Goal: Transaction & Acquisition: Book appointment/travel/reservation

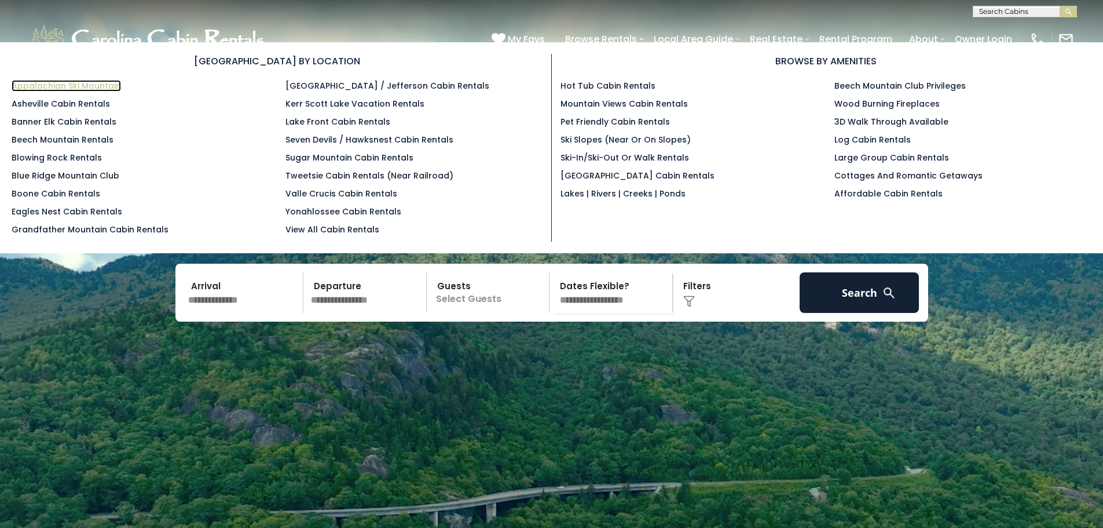
click at [89, 80] on link "Appalachian Ski Mountain" at bounding box center [66, 86] width 109 height 12
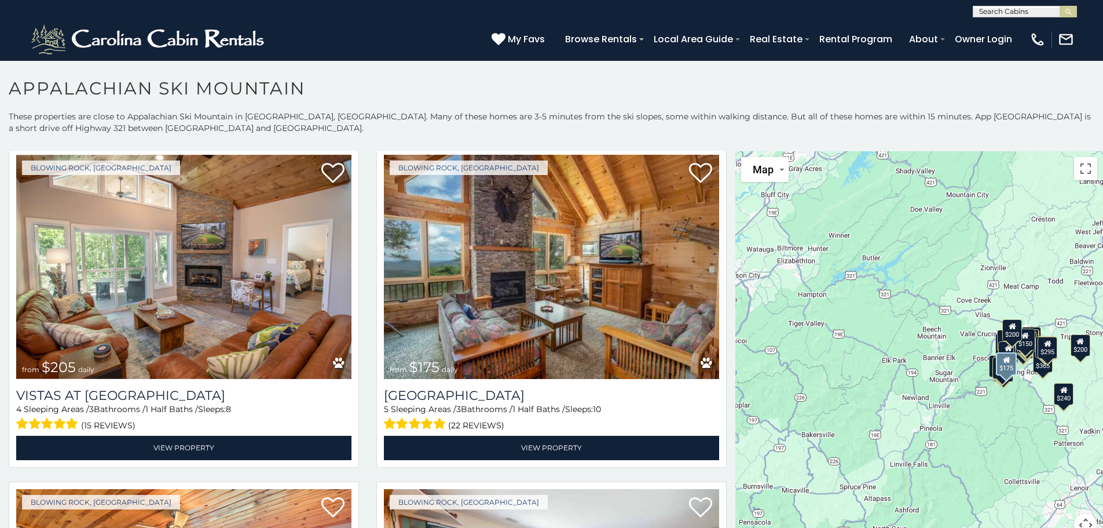
scroll to position [3938, 0]
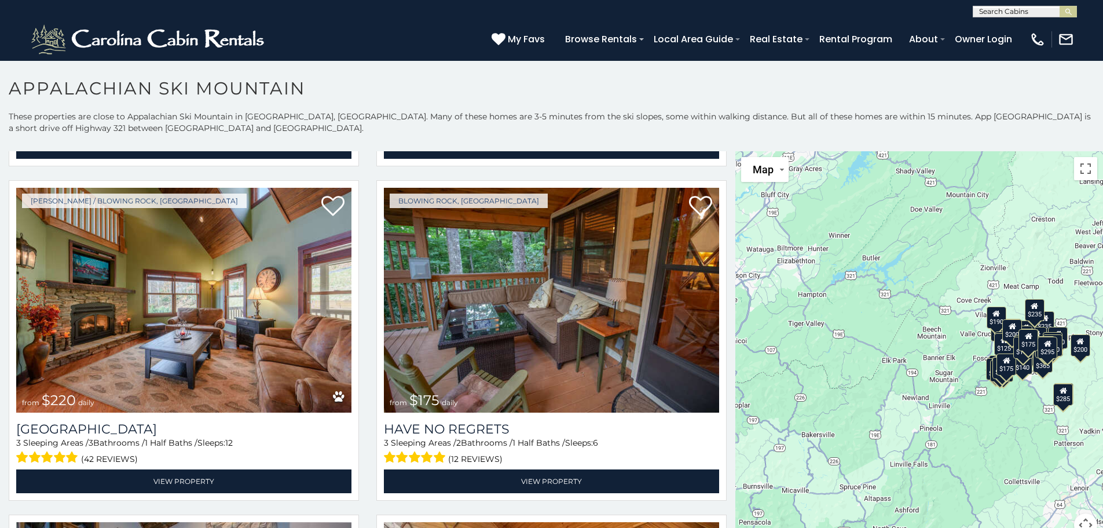
scroll to position [1, 0]
click at [1020, 8] on input "text" at bounding box center [1024, 14] width 101 height 12
type input "***"
click at [1010, 25] on li "Fre edom Lodge" at bounding box center [1025, 27] width 103 height 10
click at [1071, 12] on img "submit" at bounding box center [1068, 12] width 9 height 9
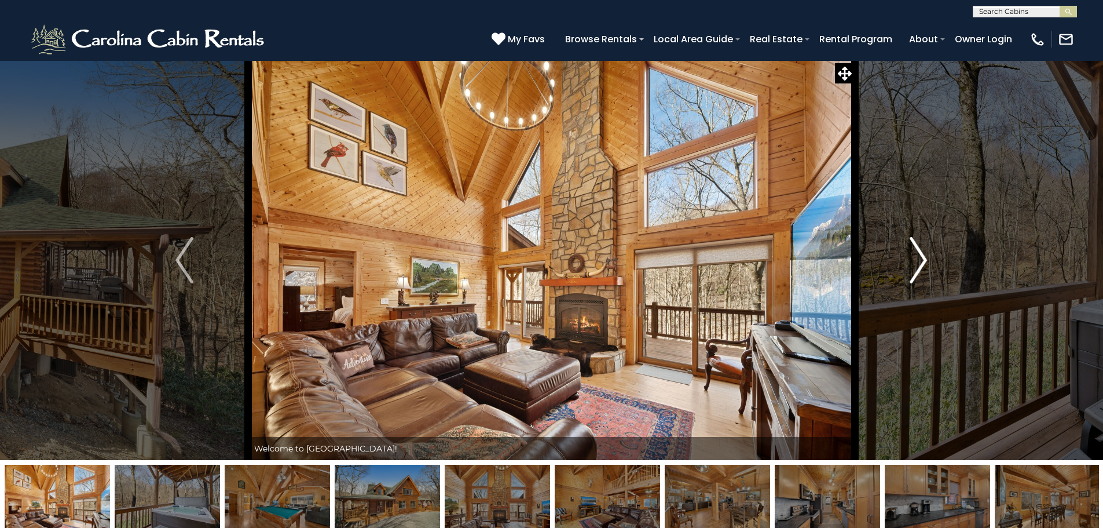
click at [924, 256] on img "Next" at bounding box center [918, 260] width 17 height 46
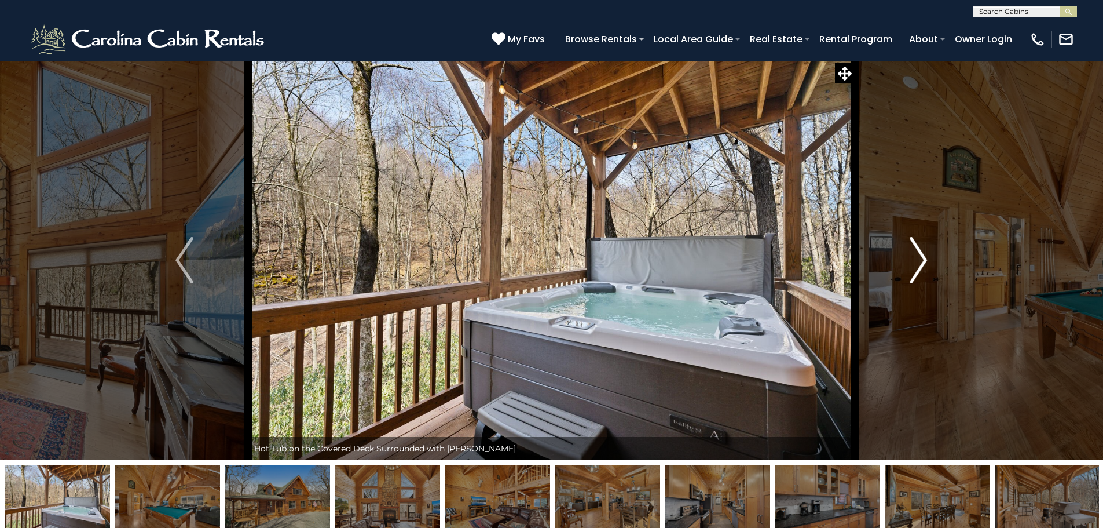
click at [924, 256] on img "Next" at bounding box center [918, 260] width 17 height 46
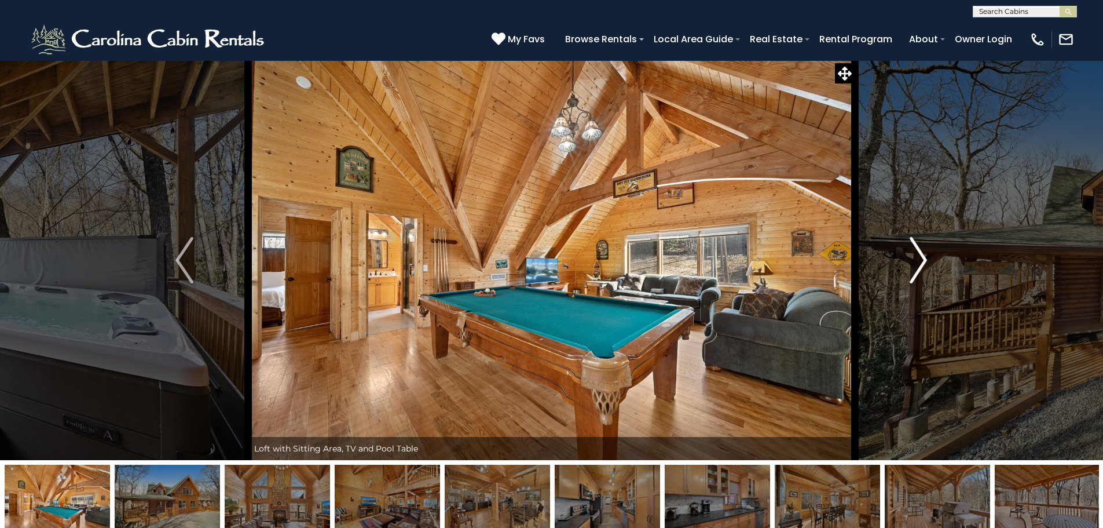
click at [924, 256] on img "Next" at bounding box center [918, 260] width 17 height 46
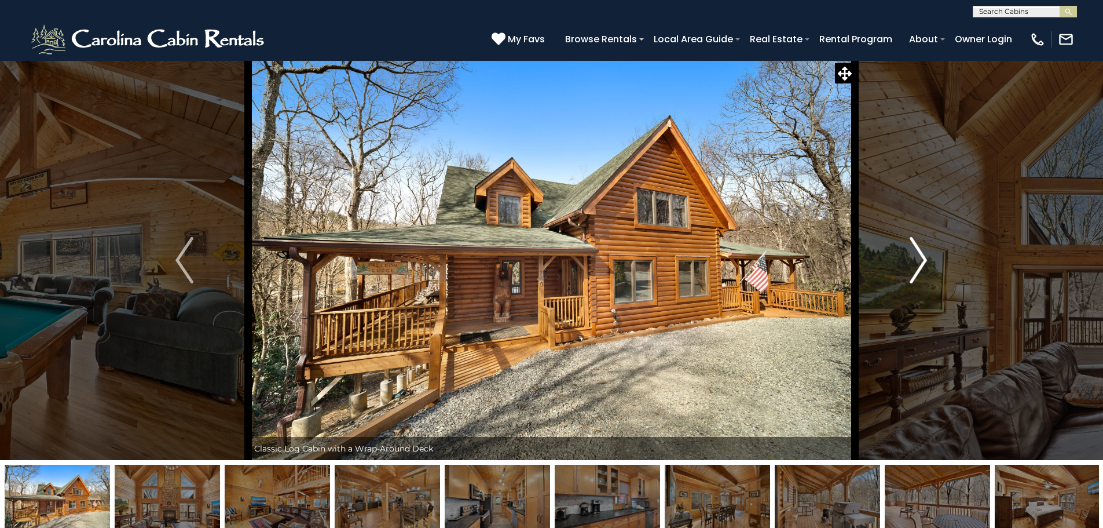
click at [924, 256] on img "Next" at bounding box center [918, 260] width 17 height 46
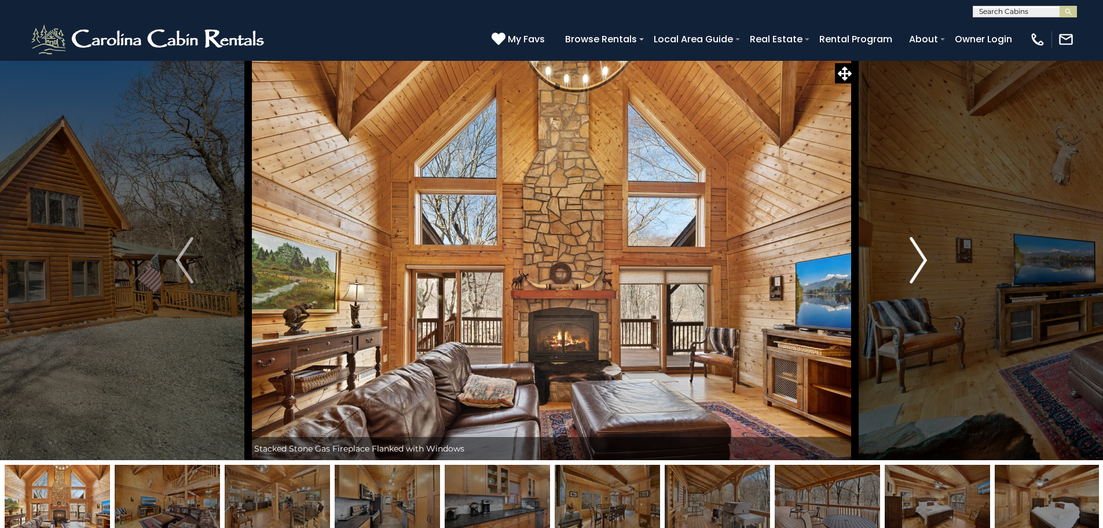
click at [924, 256] on img "Next" at bounding box center [918, 260] width 17 height 46
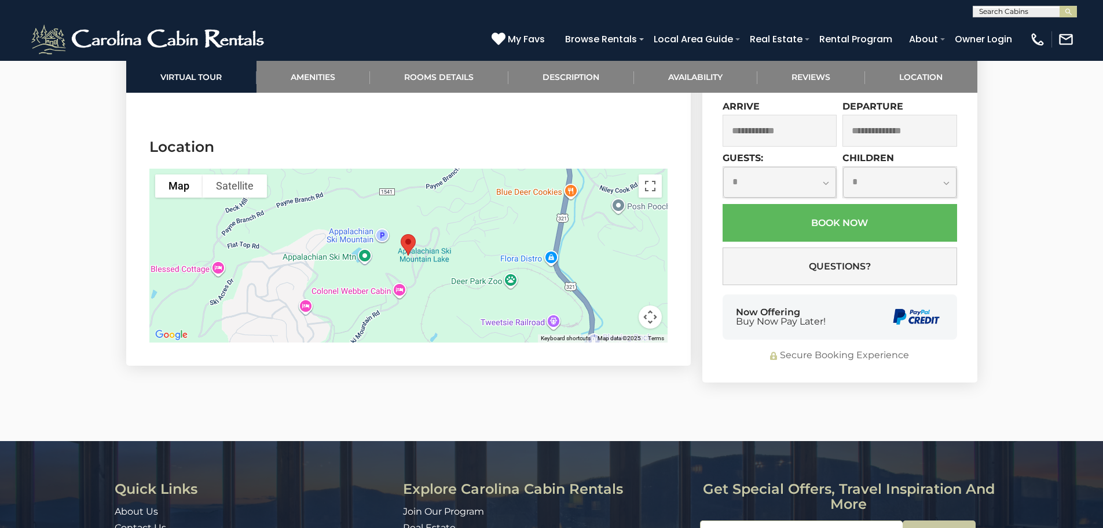
scroll to position [2838, 0]
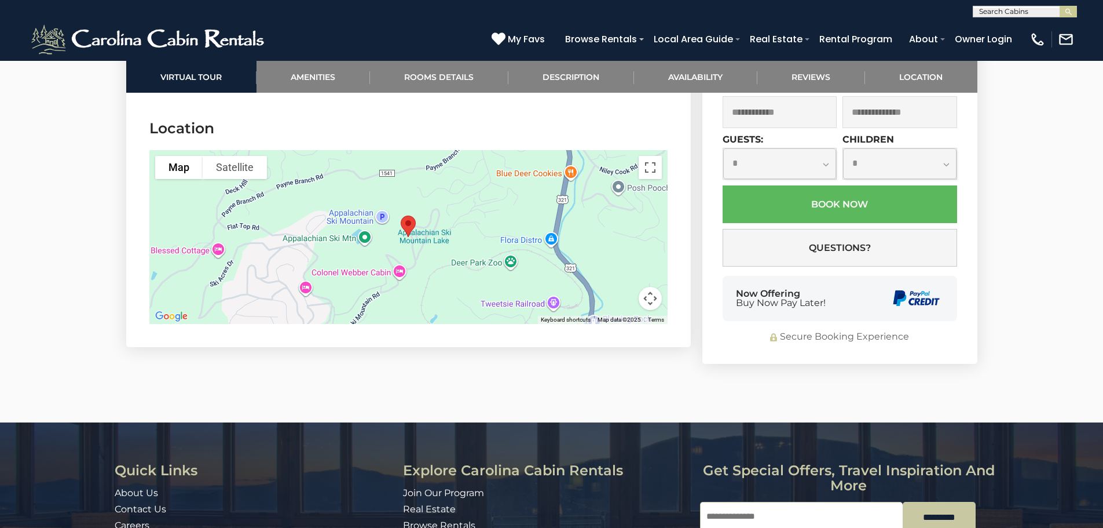
click at [426, 266] on div at bounding box center [408, 237] width 518 height 174
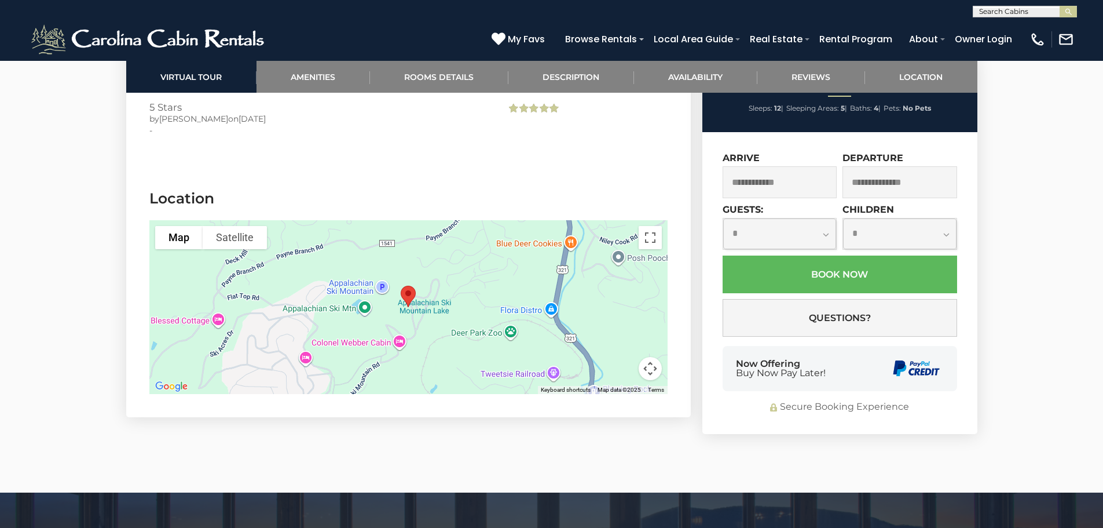
scroll to position [2780, 0]
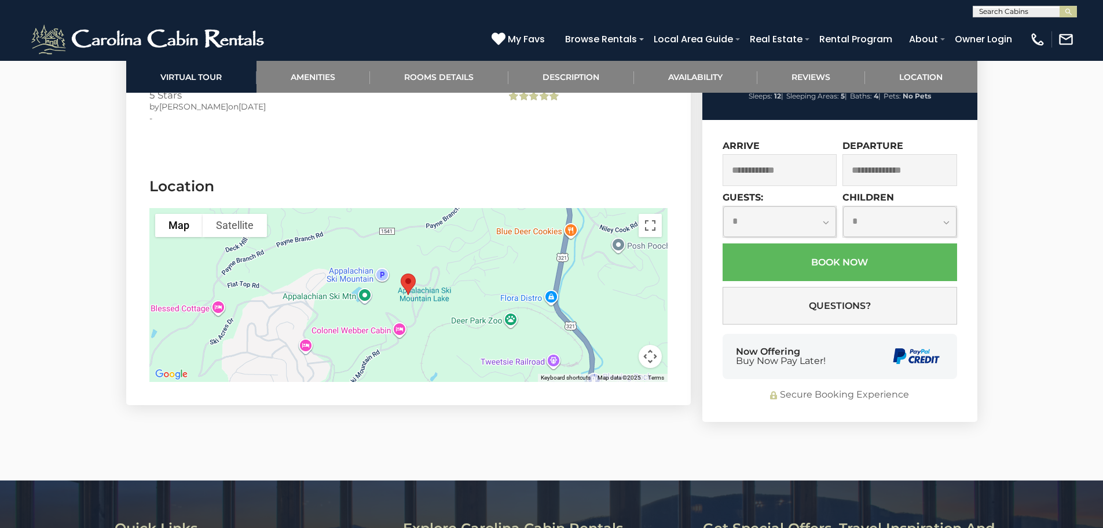
click at [437, 276] on div at bounding box center [408, 295] width 518 height 174
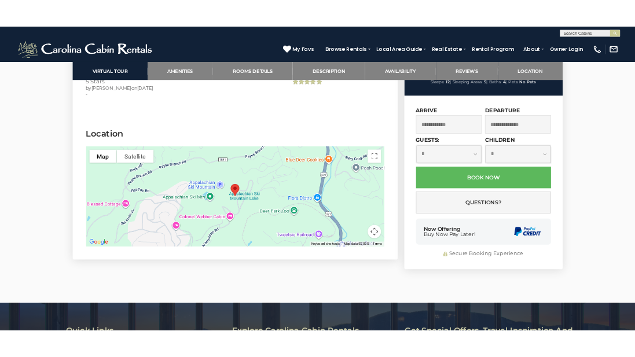
scroll to position [2838, 0]
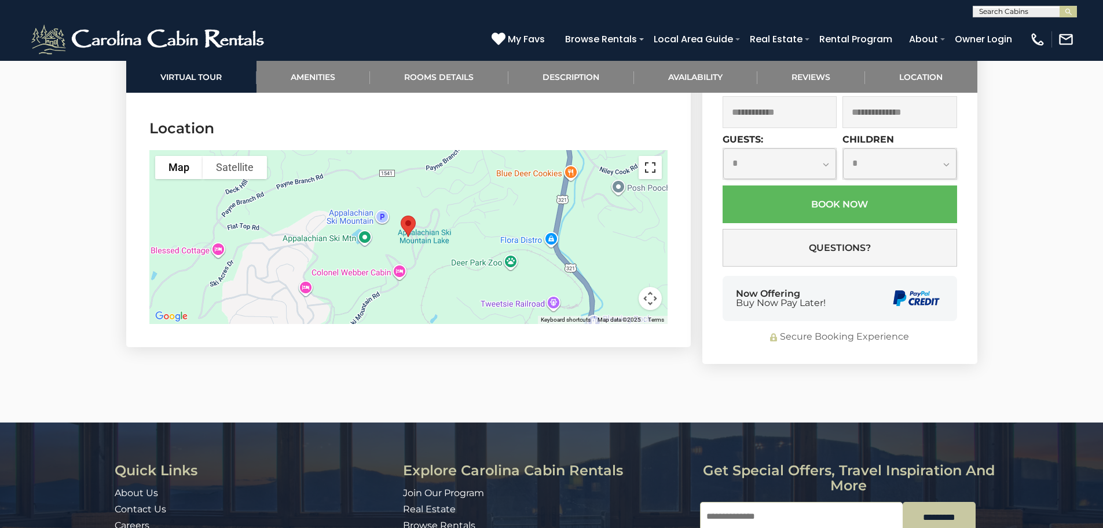
click at [645, 179] on button "Toggle fullscreen view" at bounding box center [650, 167] width 23 height 23
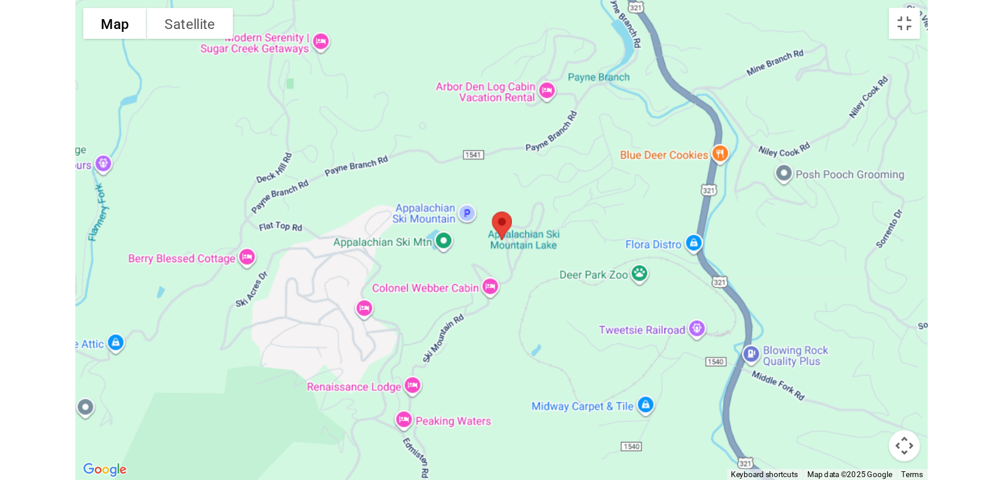
scroll to position [1433, 0]
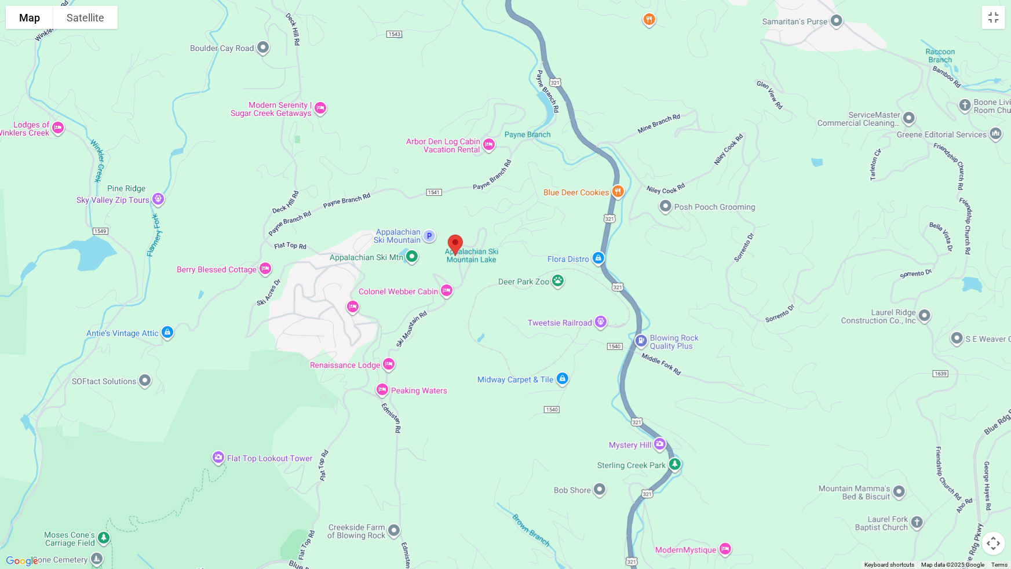
drag, startPoint x: 540, startPoint y: 377, endPoint x: 489, endPoint y: 347, distance: 58.4
click at [489, 347] on div at bounding box center [505, 284] width 1011 height 569
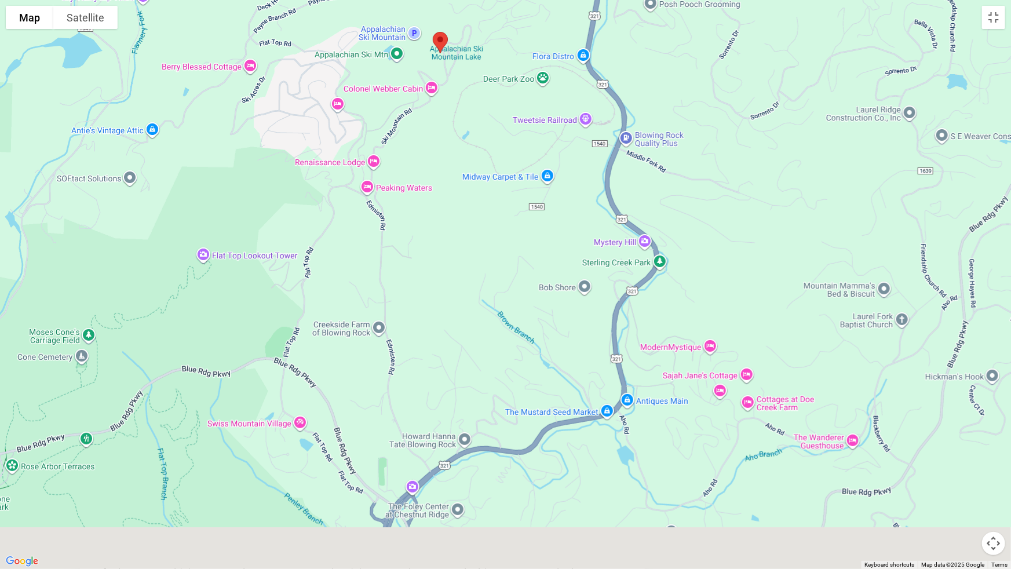
drag, startPoint x: 475, startPoint y: 305, endPoint x: 459, endPoint y: 104, distance: 201.6
click at [459, 104] on div at bounding box center [505, 284] width 1011 height 569
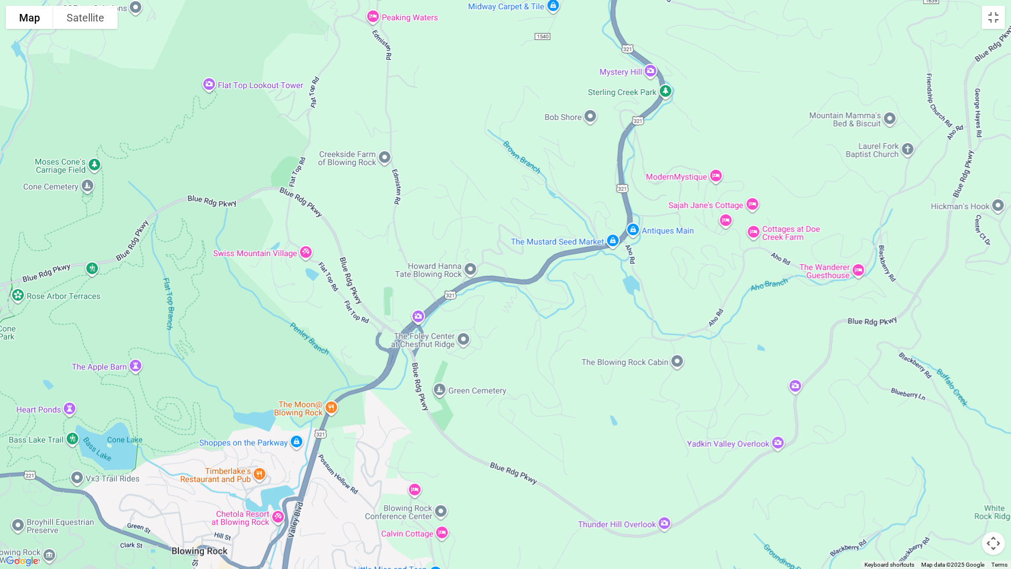
drag, startPoint x: 485, startPoint y: 341, endPoint x: 492, endPoint y: 169, distance: 172.1
click at [492, 169] on div at bounding box center [505, 284] width 1011 height 569
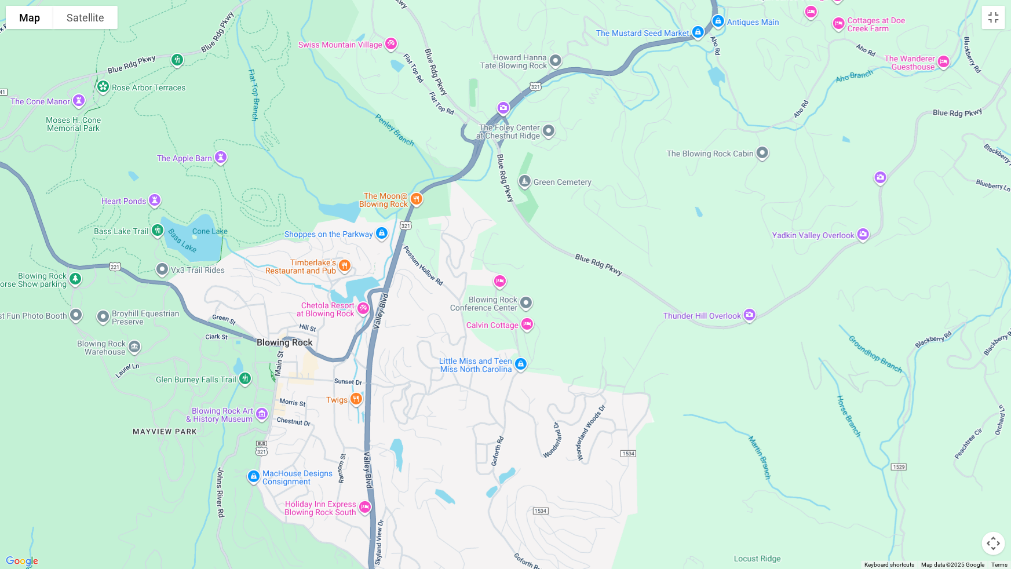
drag, startPoint x: 517, startPoint y: 315, endPoint x: 572, endPoint y: 164, distance: 160.3
click at [572, 164] on div at bounding box center [505, 284] width 1011 height 569
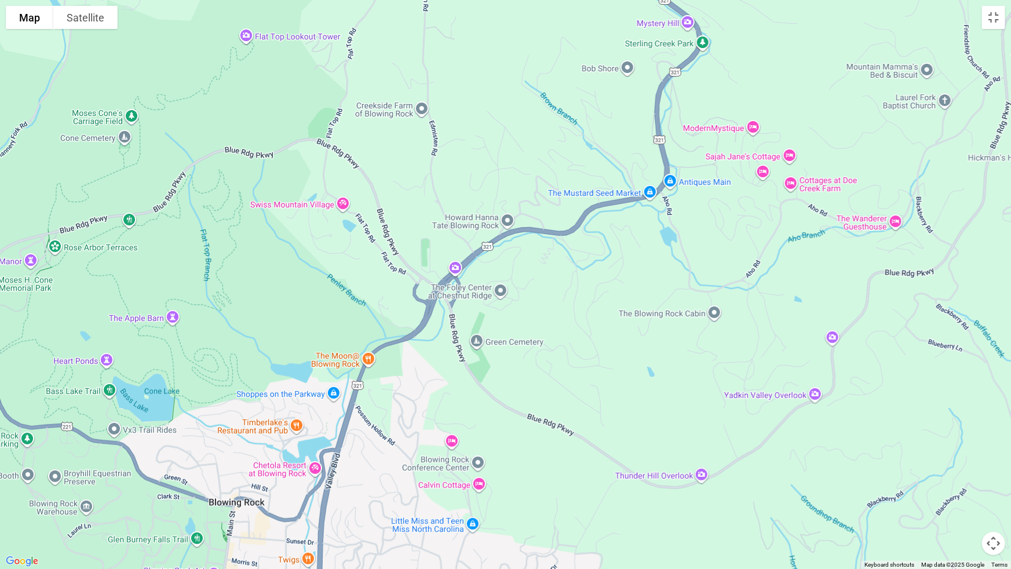
drag, startPoint x: 481, startPoint y: 405, endPoint x: 435, endPoint y: 568, distance: 168.5
click at [435, 527] on div at bounding box center [505, 284] width 1011 height 569
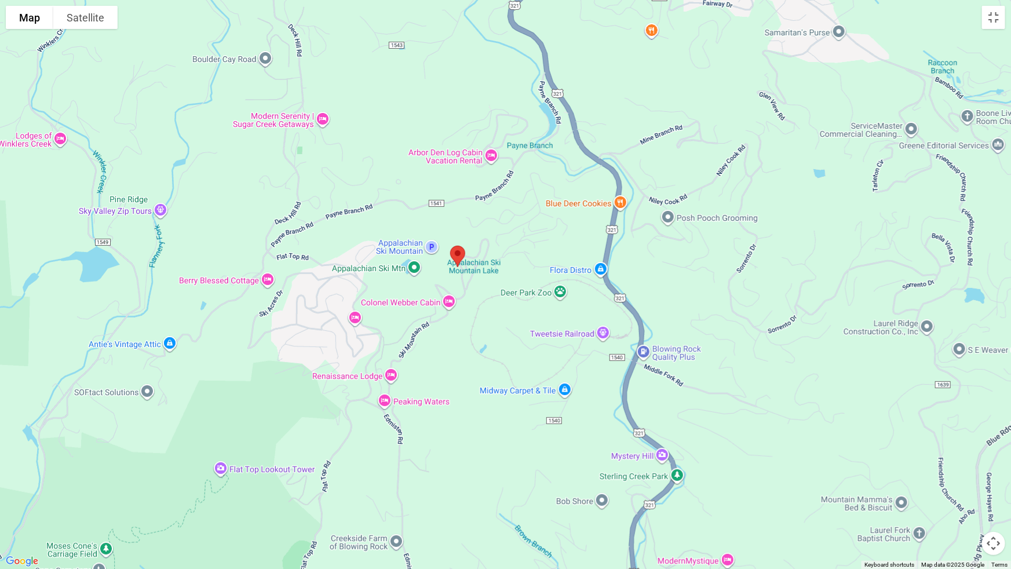
drag, startPoint x: 474, startPoint y: 68, endPoint x: 442, endPoint y: 491, distance: 423.4
click at [434, 523] on div at bounding box center [505, 284] width 1011 height 569
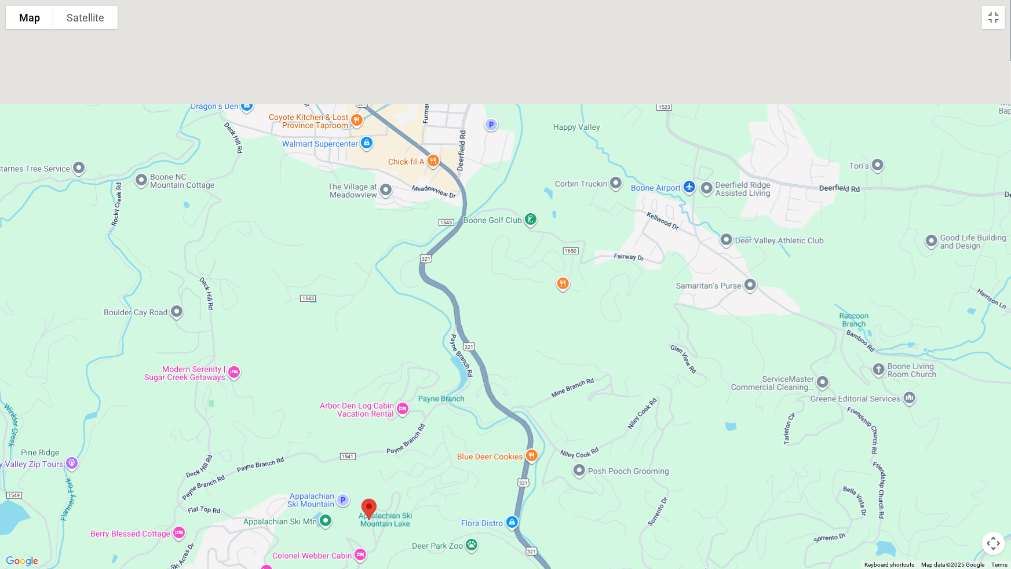
drag, startPoint x: 492, startPoint y: 365, endPoint x: 444, endPoint y: 568, distance: 208.2
click at [444, 527] on div at bounding box center [505, 284] width 1011 height 569
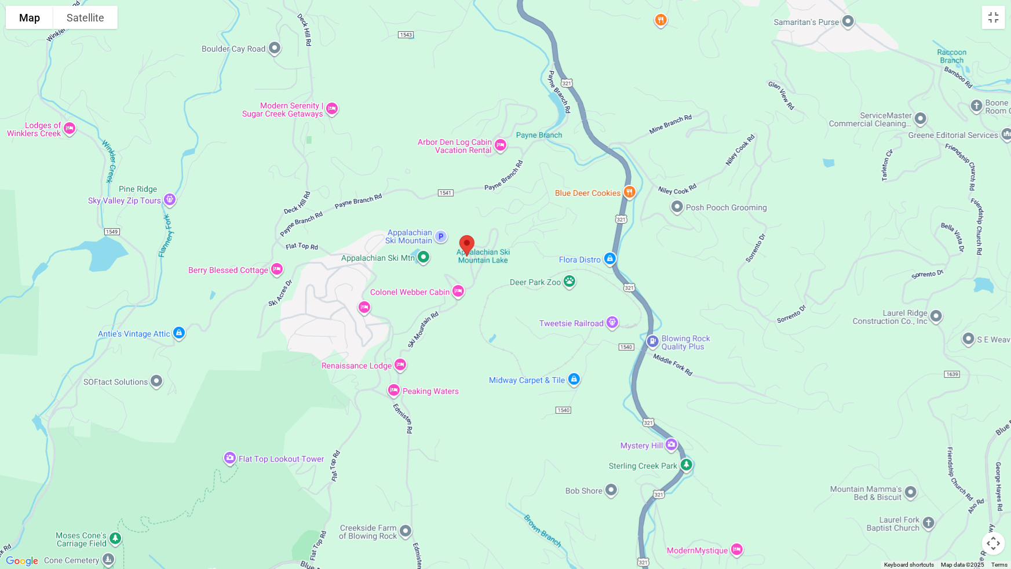
drag, startPoint x: 387, startPoint y: 353, endPoint x: 466, endPoint y: 0, distance: 361.4
click at [466, 0] on div at bounding box center [505, 284] width 1011 height 569
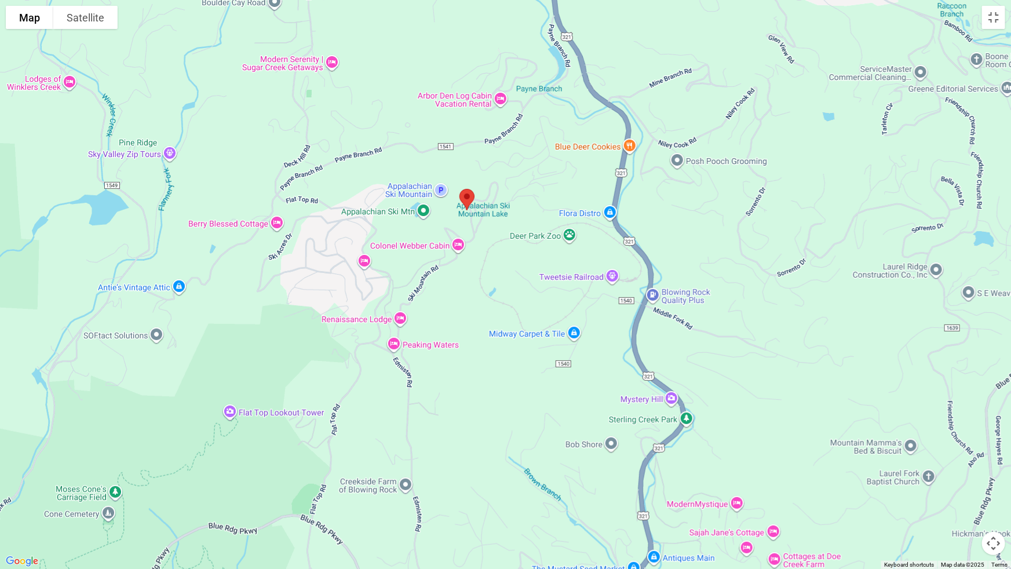
drag, startPoint x: 497, startPoint y: 313, endPoint x: 498, endPoint y: 293, distance: 20.3
click at [498, 293] on div at bounding box center [505, 284] width 1011 height 569
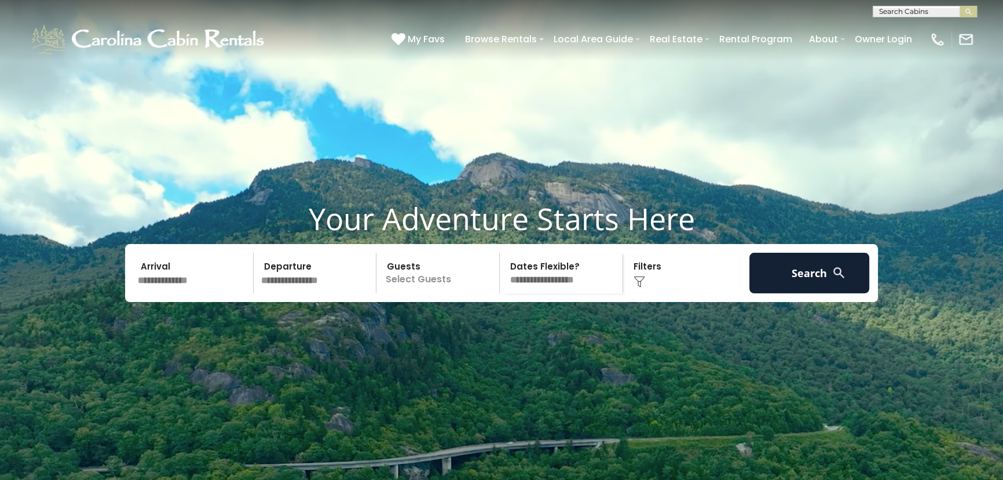
click at [886, 11] on input "text" at bounding box center [923, 14] width 101 height 12
type input "****"
click at [890, 25] on em "Free" at bounding box center [888, 27] width 18 height 10
click at [967, 11] on img "submit" at bounding box center [968, 12] width 9 height 9
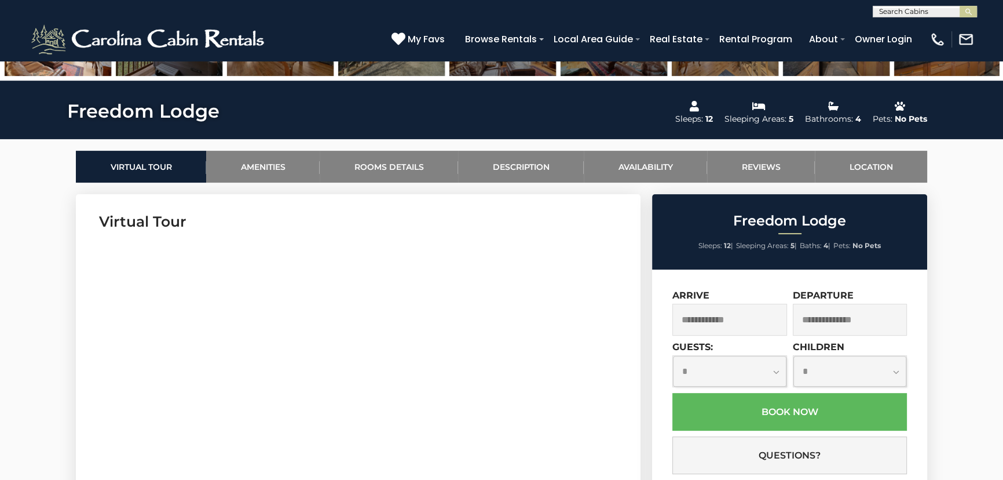
scroll to position [474, 0]
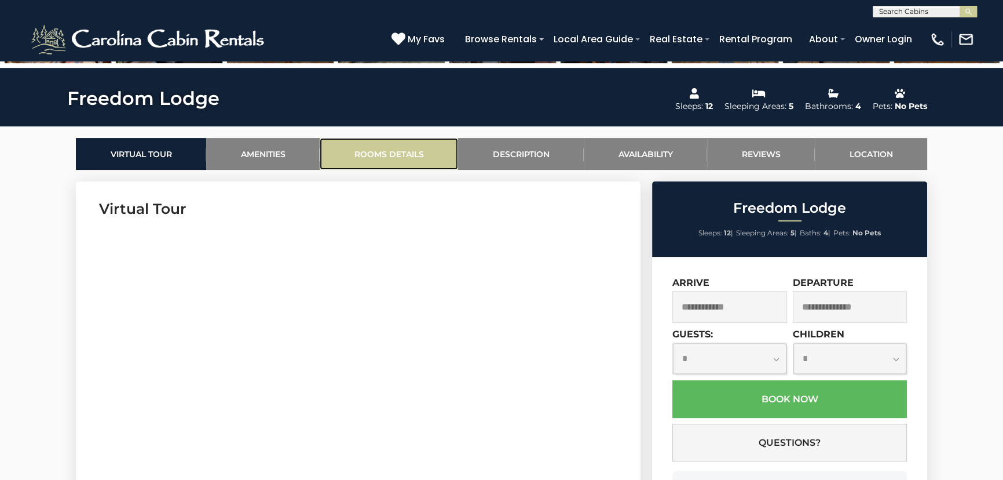
click at [393, 150] on link "Rooms Details" at bounding box center [389, 154] width 138 height 32
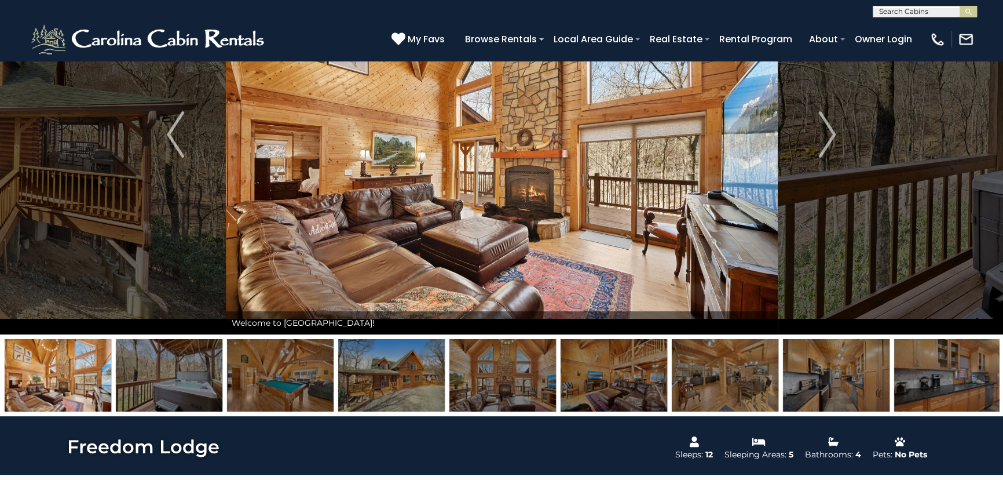
scroll to position [0, 0]
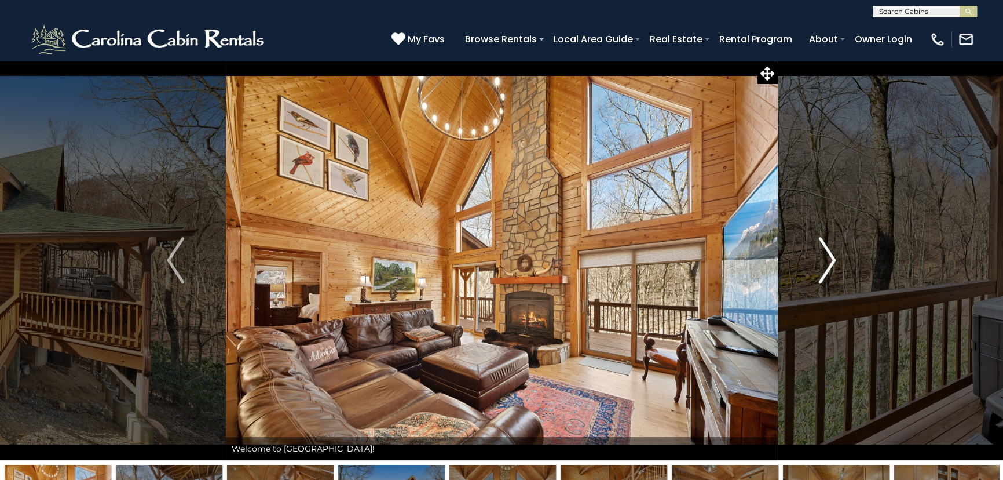
click at [830, 257] on img "Next" at bounding box center [827, 260] width 17 height 46
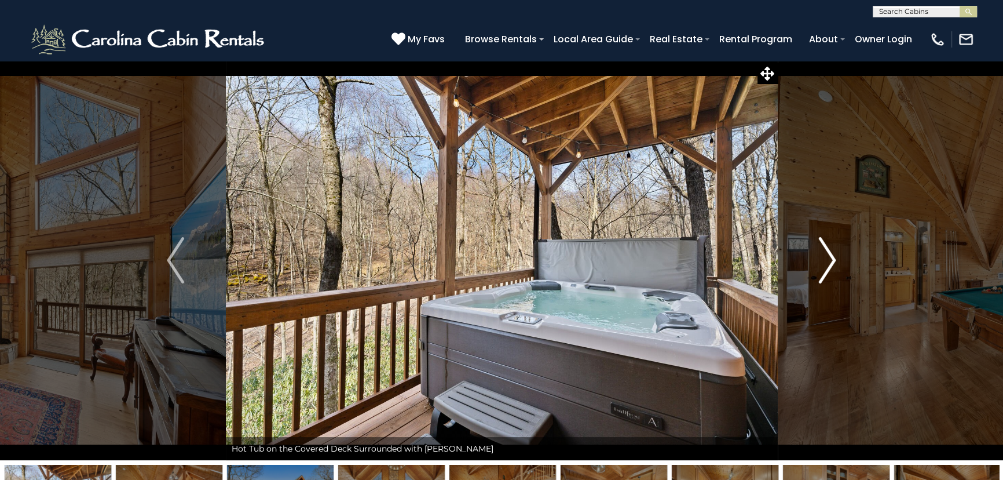
click at [830, 257] on img "Next" at bounding box center [827, 260] width 17 height 46
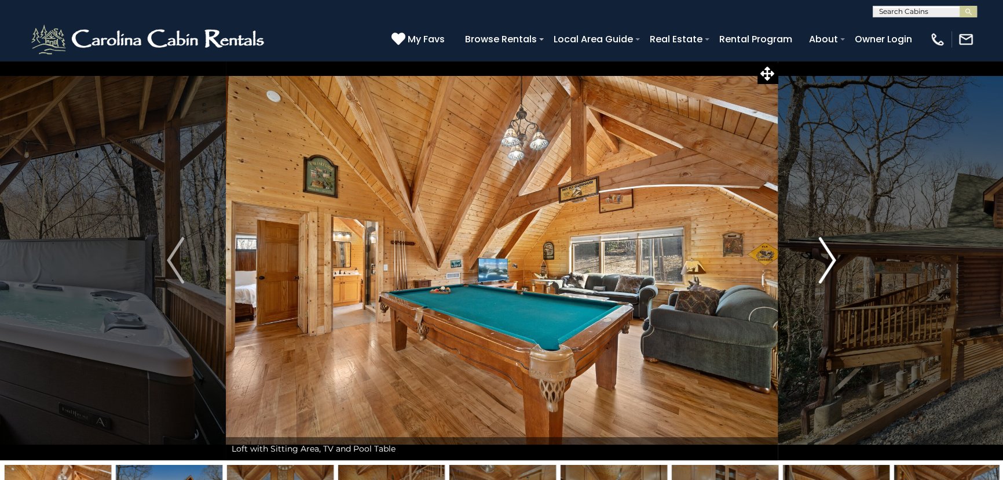
click at [830, 257] on img "Next" at bounding box center [827, 260] width 17 height 46
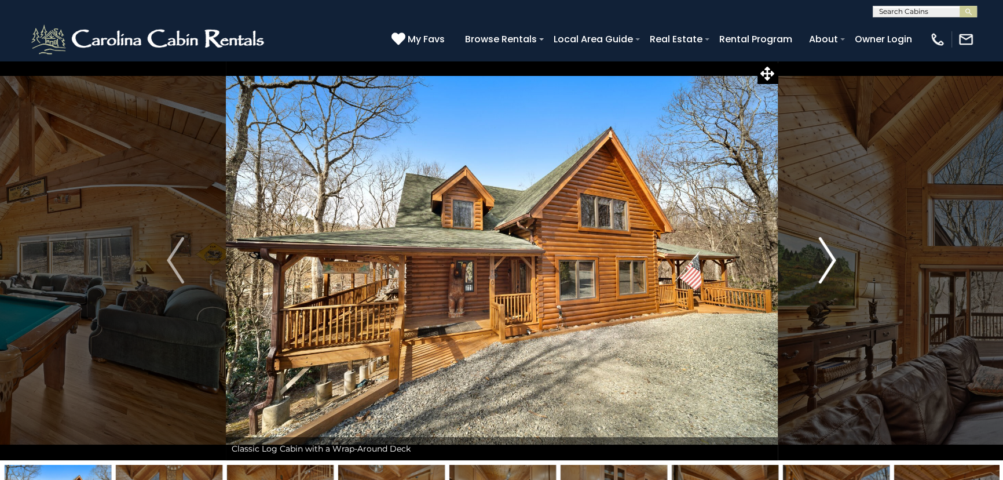
click at [830, 257] on img "Next" at bounding box center [827, 260] width 17 height 46
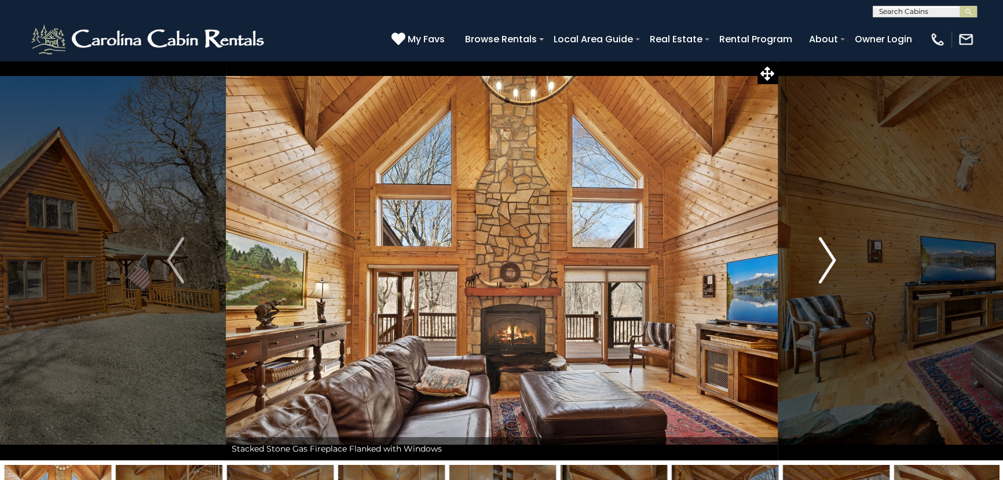
click at [830, 257] on img "Next" at bounding box center [827, 260] width 17 height 46
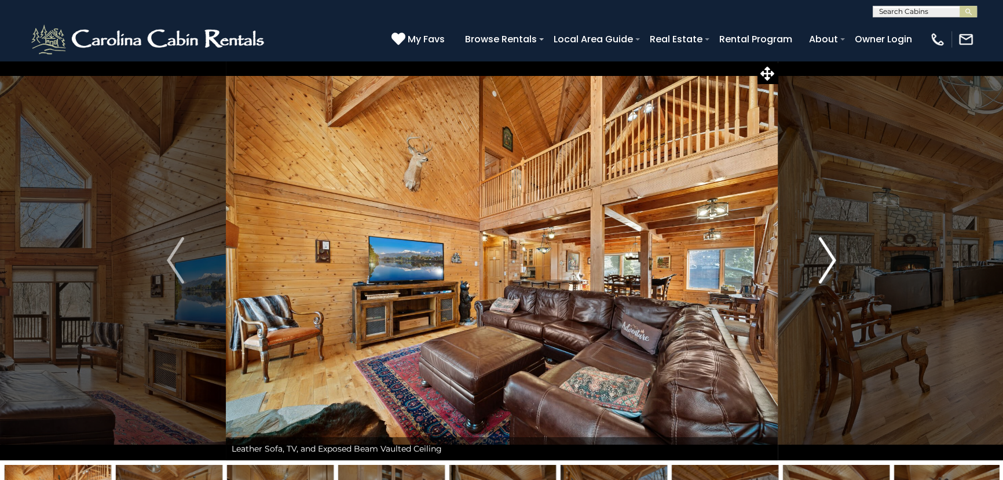
click at [830, 257] on img "Next" at bounding box center [827, 260] width 17 height 46
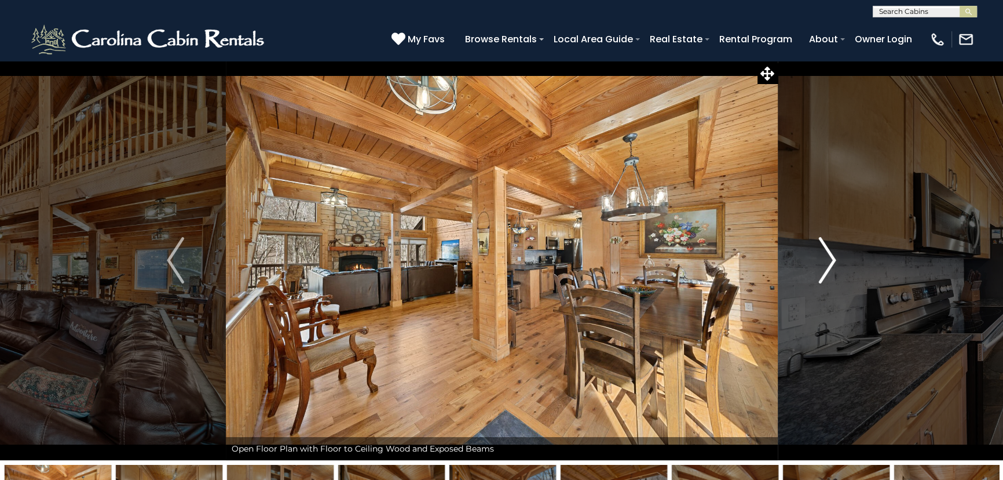
click at [830, 257] on img "Next" at bounding box center [827, 260] width 17 height 46
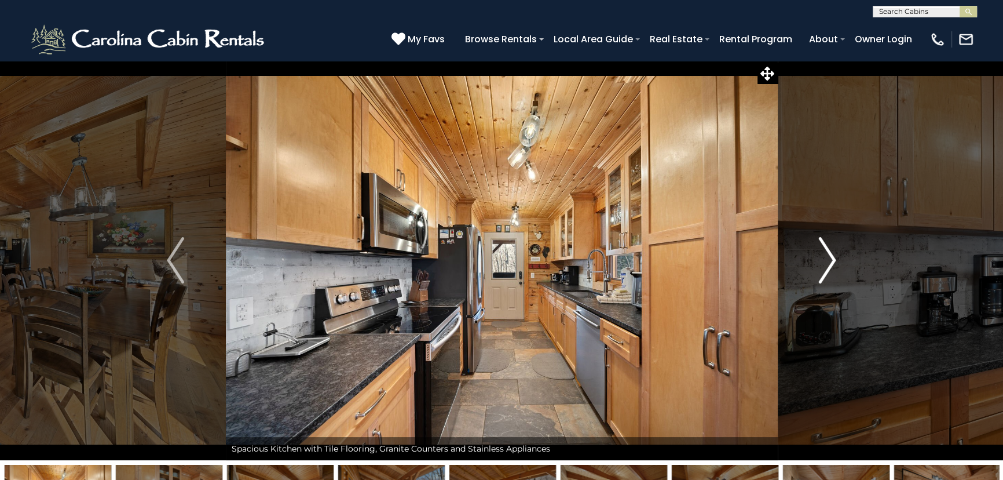
click at [830, 257] on img "Next" at bounding box center [827, 260] width 17 height 46
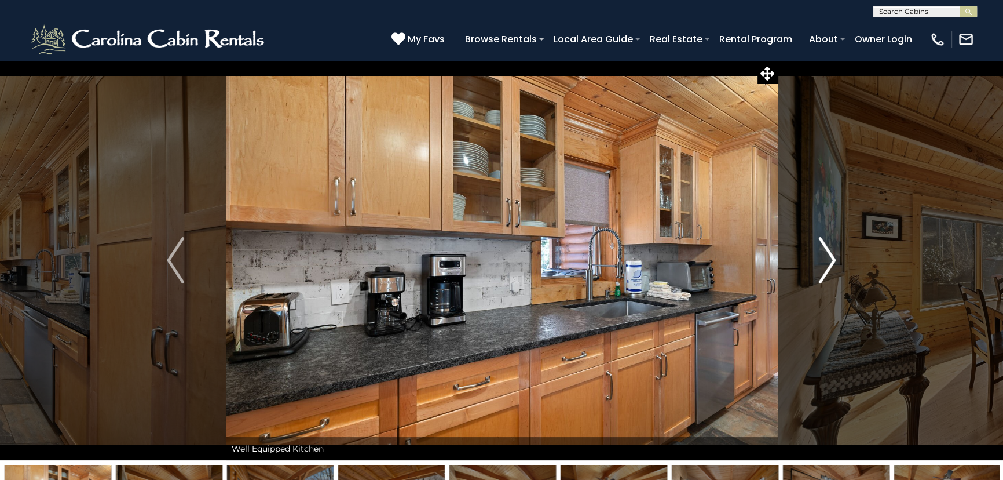
click at [830, 257] on img "Next" at bounding box center [827, 260] width 17 height 46
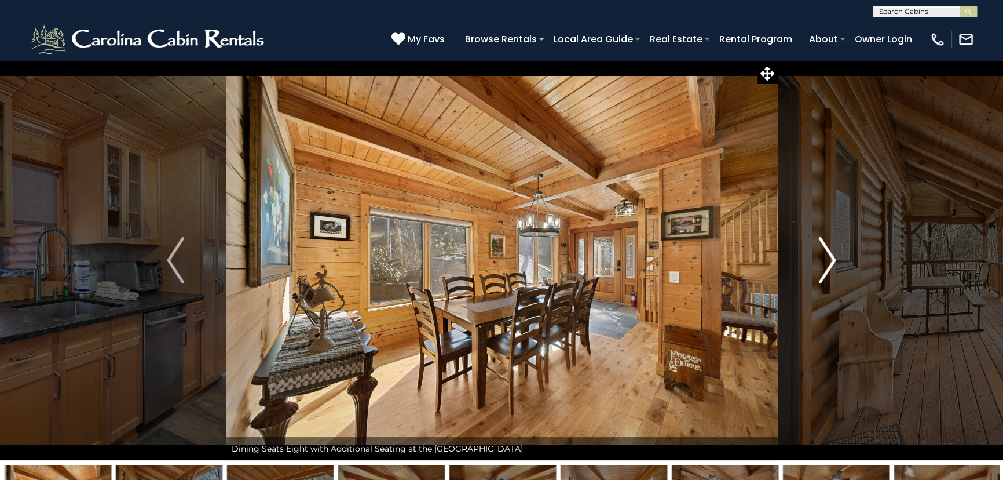
click at [830, 257] on img "Next" at bounding box center [827, 260] width 17 height 46
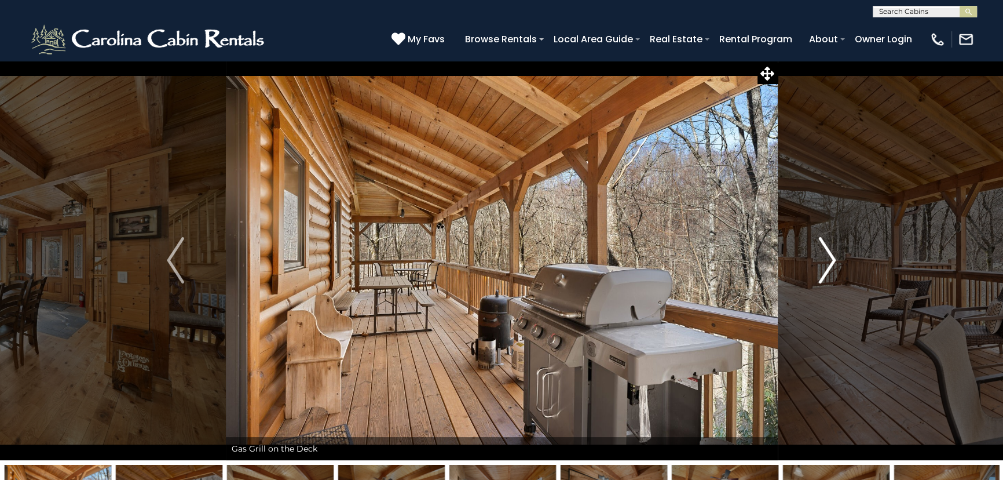
click at [830, 257] on img "Next" at bounding box center [827, 260] width 17 height 46
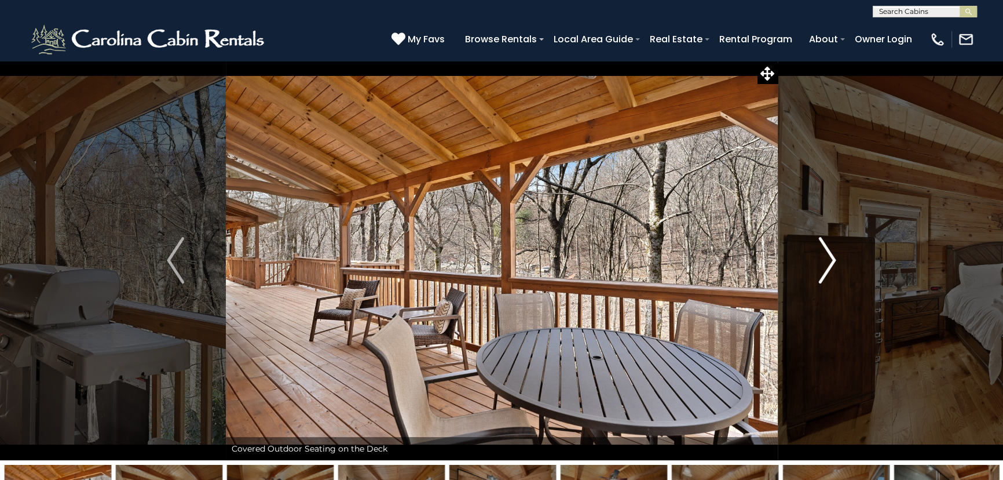
click at [830, 257] on img "Next" at bounding box center [827, 260] width 17 height 46
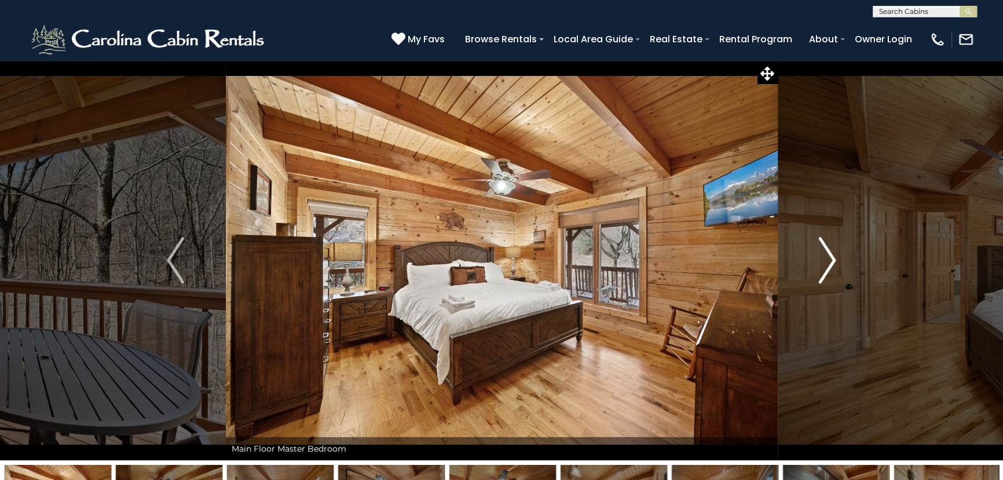
click at [830, 257] on img "Next" at bounding box center [827, 260] width 17 height 46
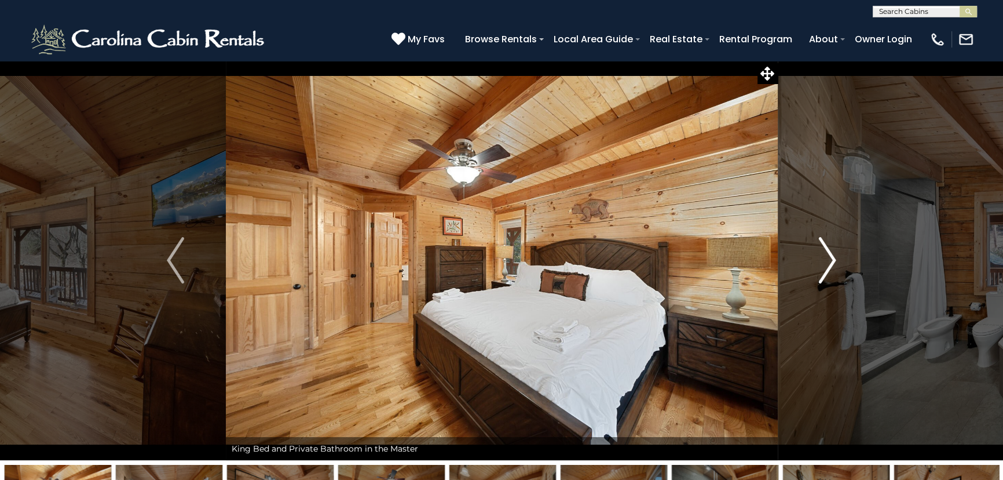
click at [830, 257] on img "Next" at bounding box center [827, 260] width 17 height 46
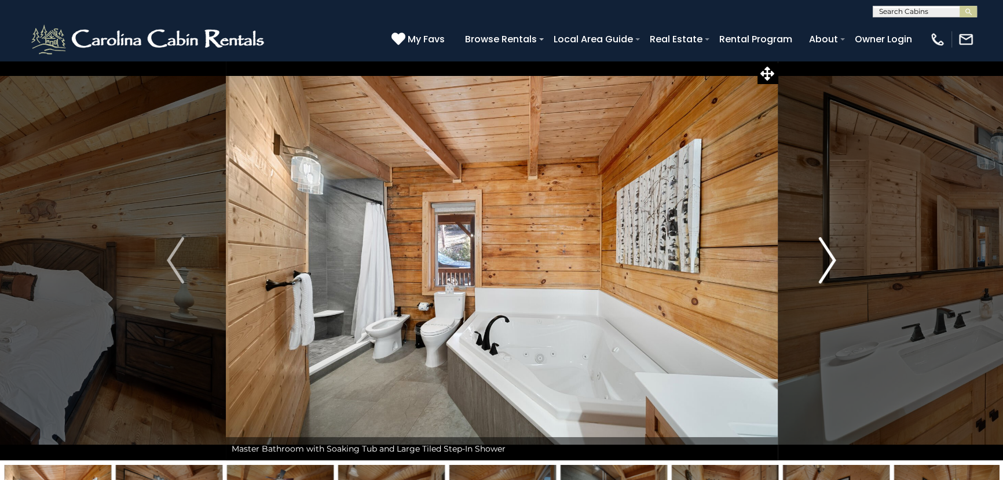
click at [830, 257] on img "Next" at bounding box center [827, 260] width 17 height 46
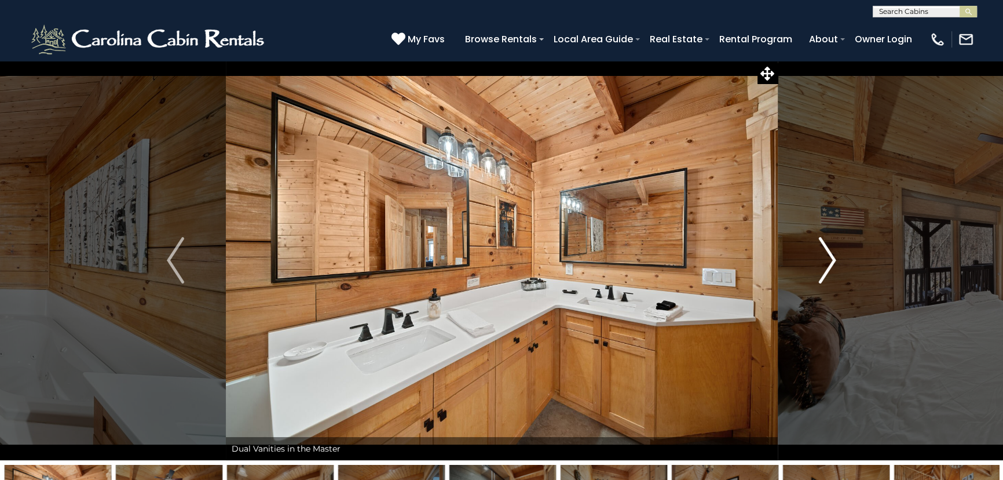
click at [830, 257] on img "Next" at bounding box center [827, 260] width 17 height 46
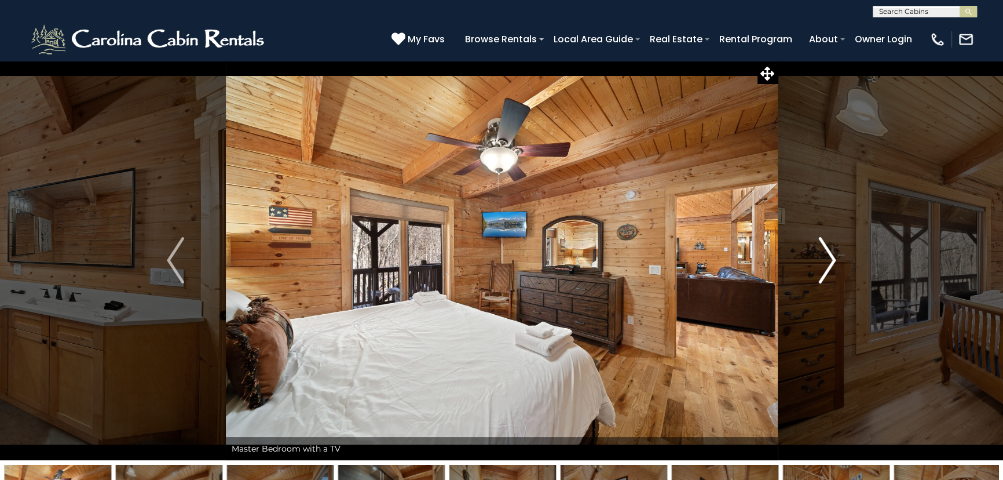
click at [830, 257] on img "Next" at bounding box center [827, 260] width 17 height 46
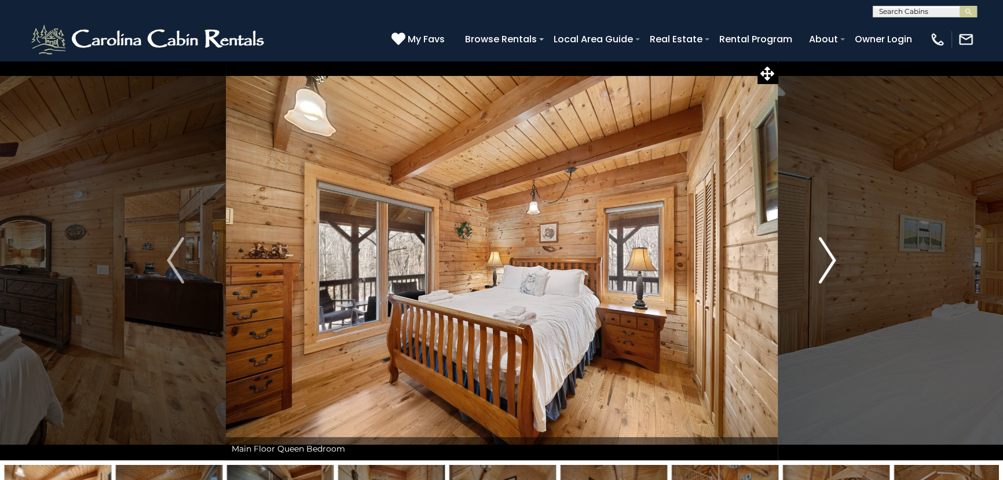
click at [830, 257] on img "Next" at bounding box center [827, 260] width 17 height 46
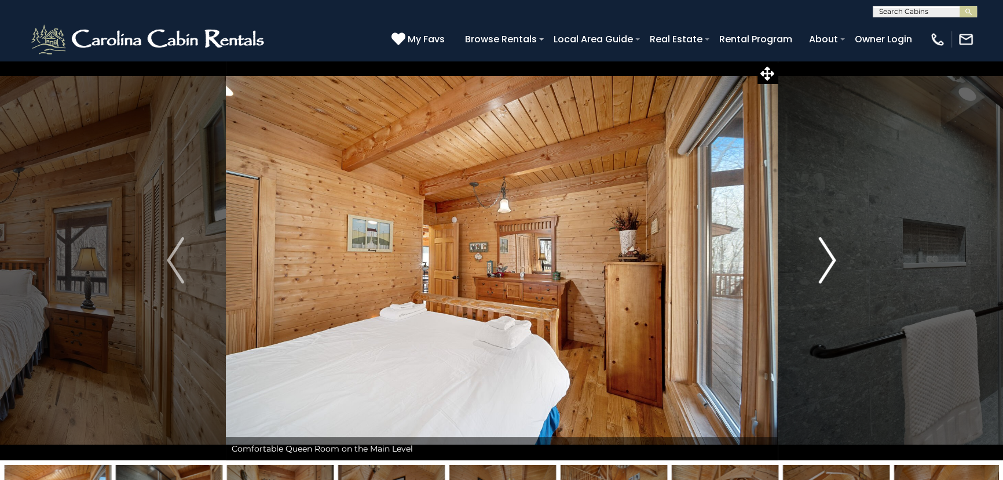
click at [830, 257] on img "Next" at bounding box center [827, 260] width 17 height 46
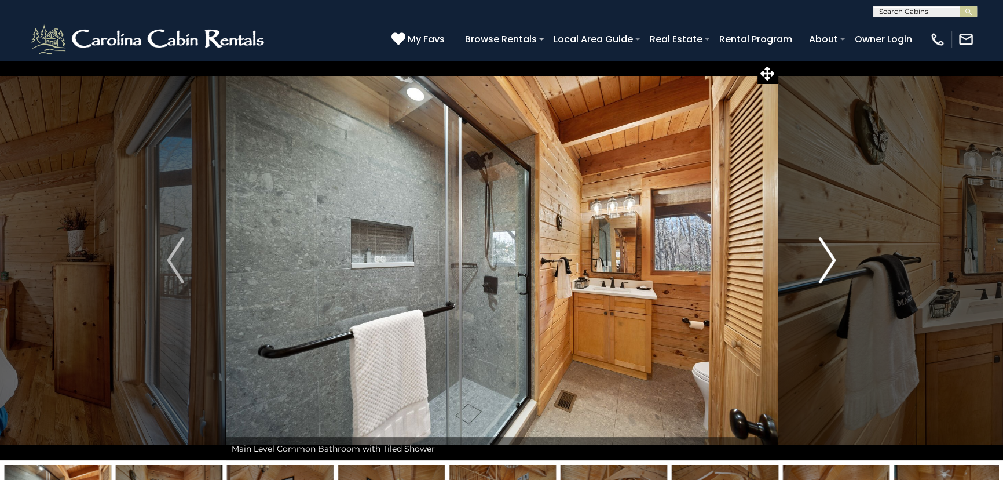
click at [830, 257] on img "Next" at bounding box center [827, 260] width 17 height 46
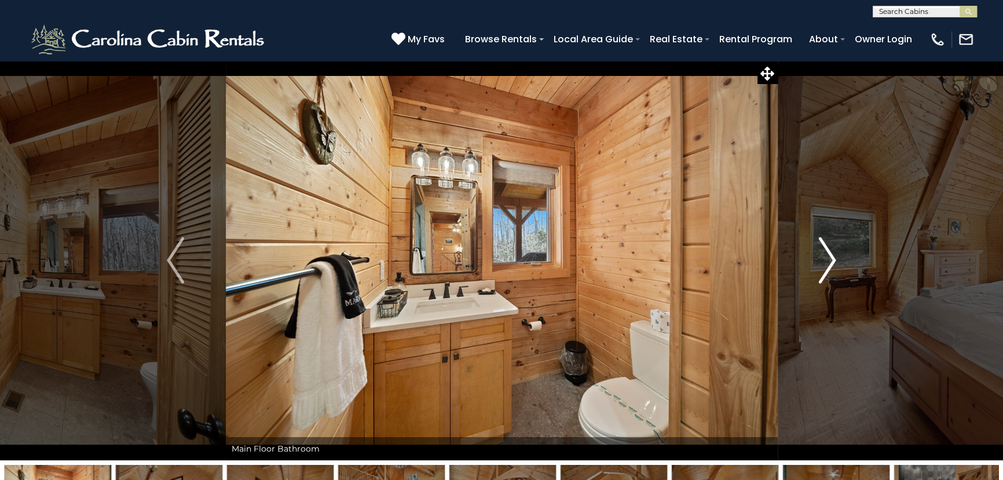
click at [830, 257] on img "Next" at bounding box center [827, 260] width 17 height 46
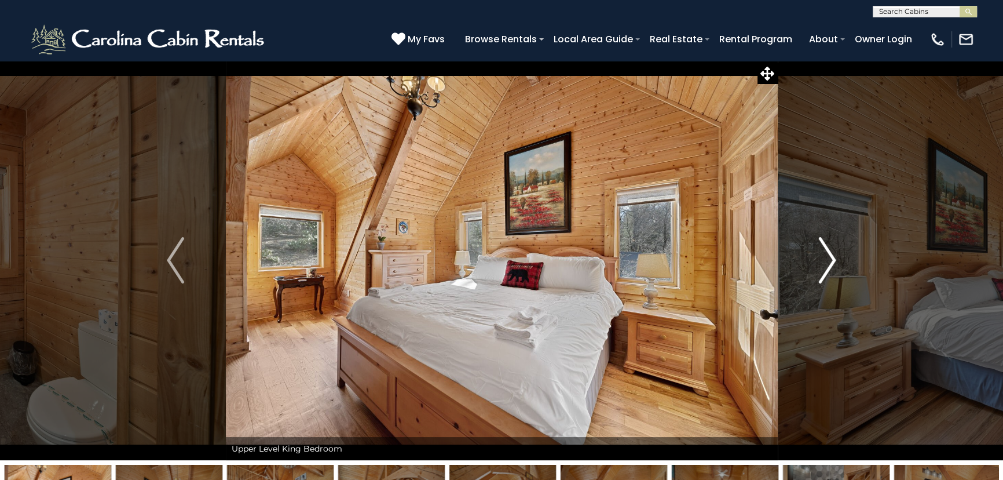
click at [830, 257] on img "Next" at bounding box center [827, 260] width 17 height 46
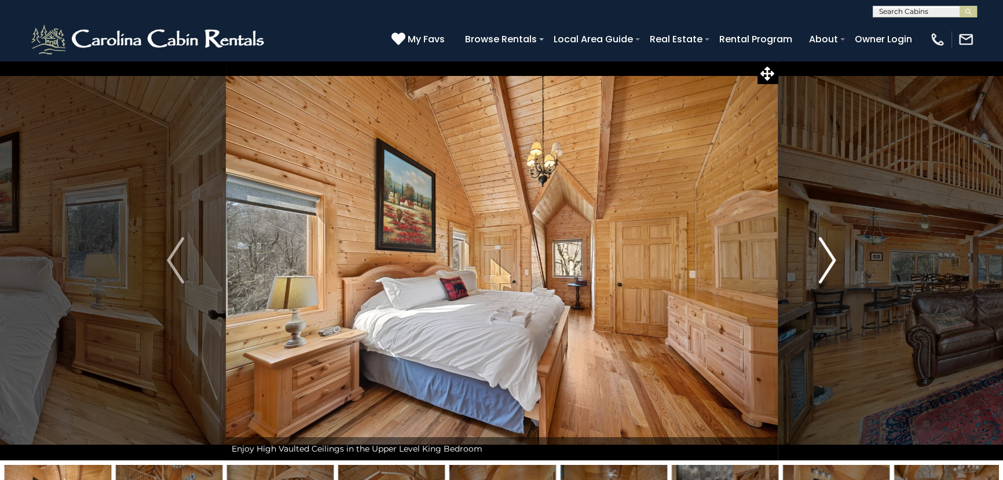
click at [830, 257] on img "Next" at bounding box center [827, 260] width 17 height 46
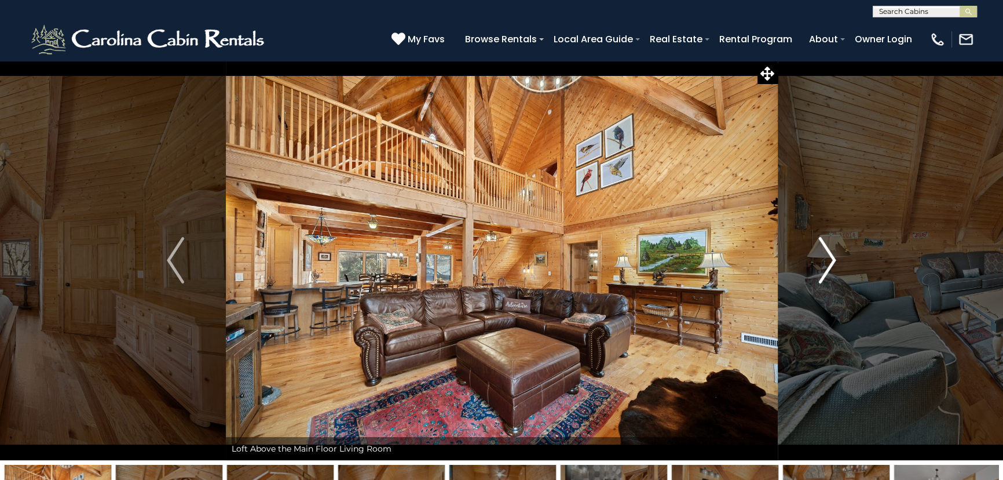
click at [829, 255] on img "Next" at bounding box center [827, 260] width 17 height 46
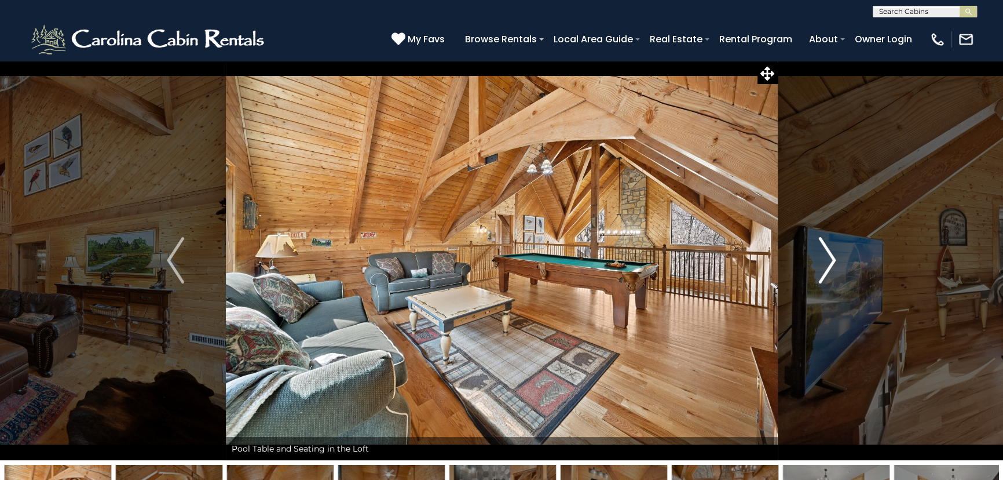
click at [829, 255] on img "Next" at bounding box center [827, 260] width 17 height 46
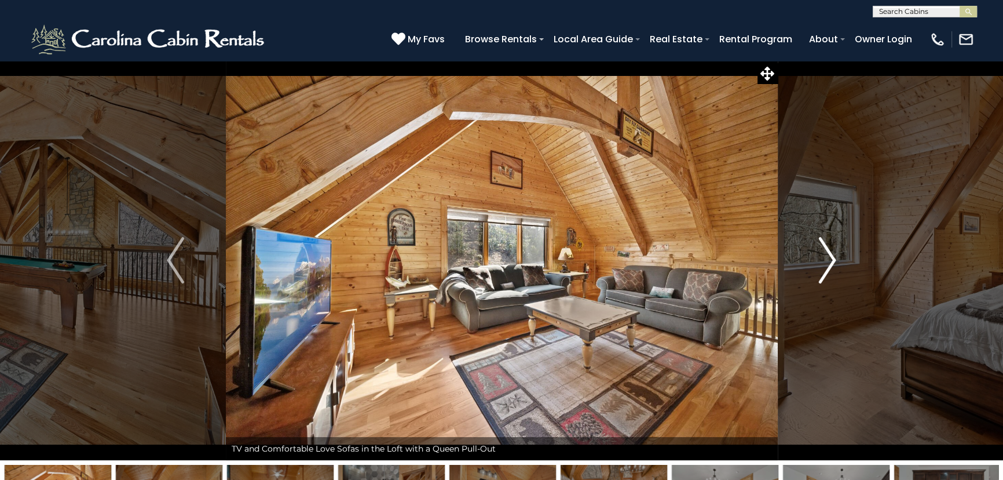
click at [829, 255] on img "Next" at bounding box center [827, 260] width 17 height 46
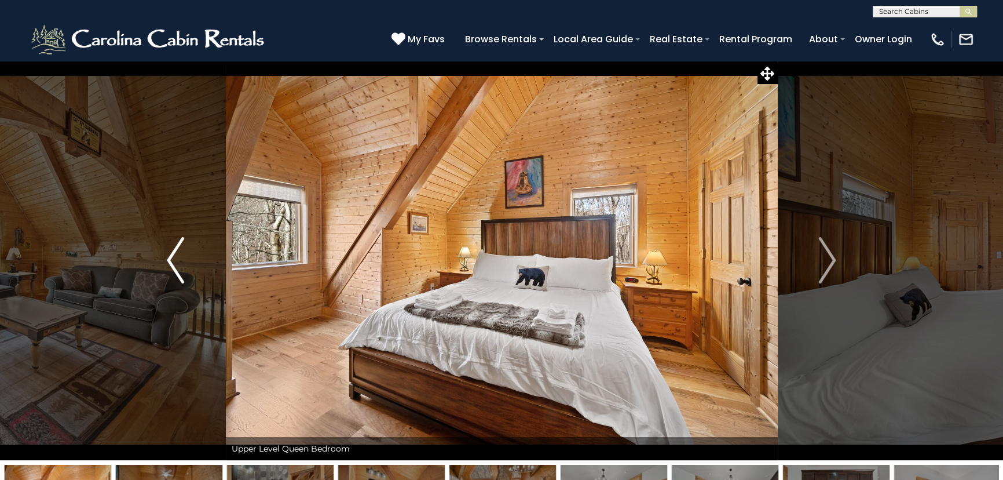
click at [164, 260] on button "Previous" at bounding box center [176, 260] width 100 height 400
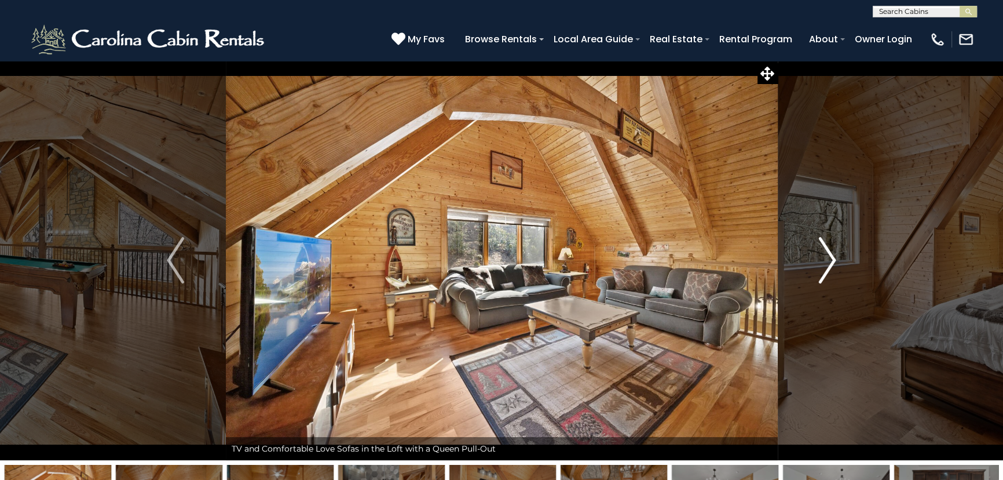
click at [829, 250] on img "Next" at bounding box center [827, 260] width 17 height 46
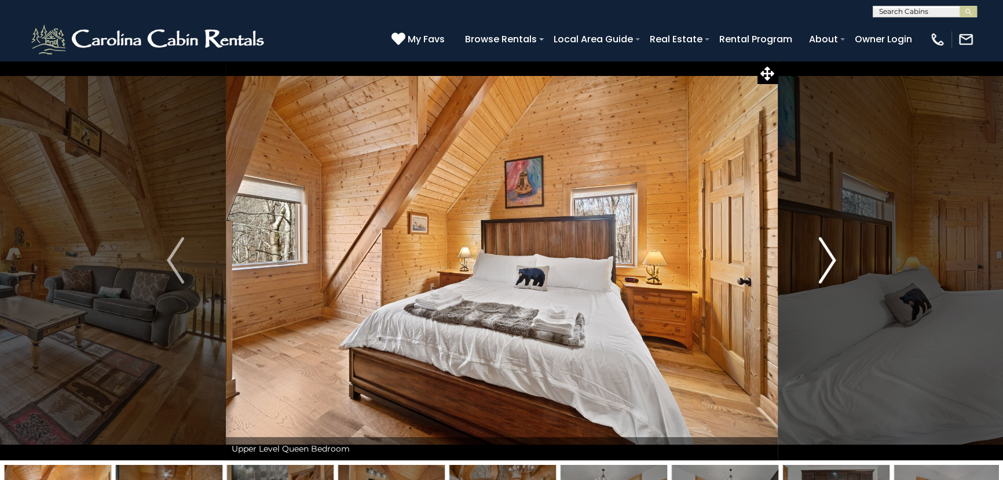
click at [829, 250] on img "Next" at bounding box center [827, 260] width 17 height 46
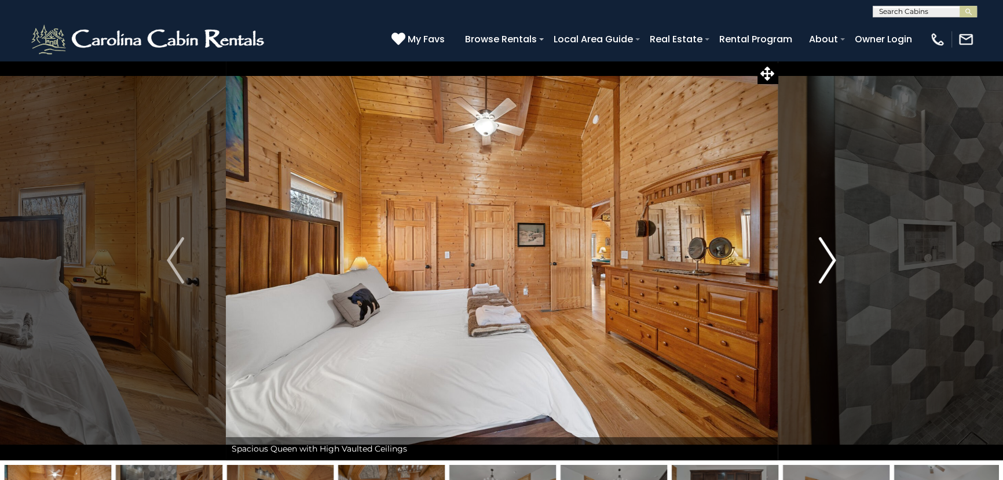
click at [829, 250] on img "Next" at bounding box center [827, 260] width 17 height 46
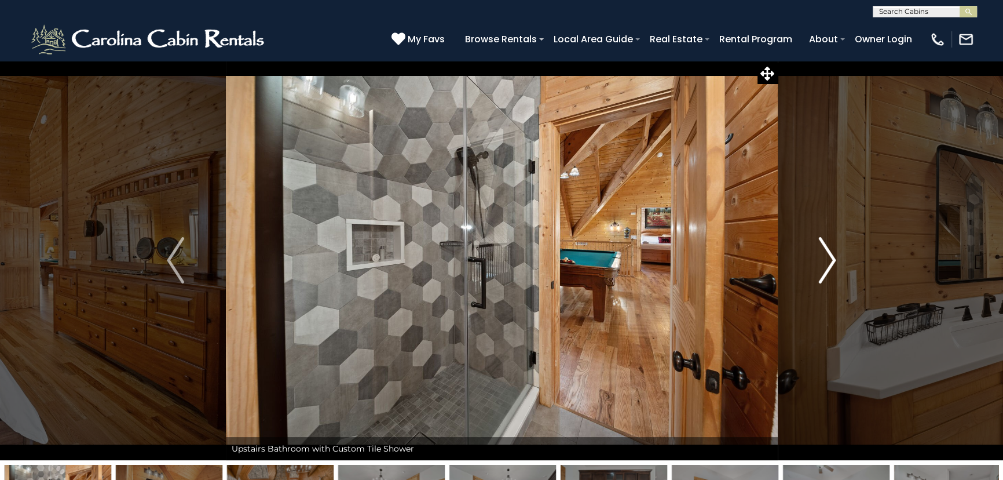
click at [829, 250] on img "Next" at bounding box center [827, 260] width 17 height 46
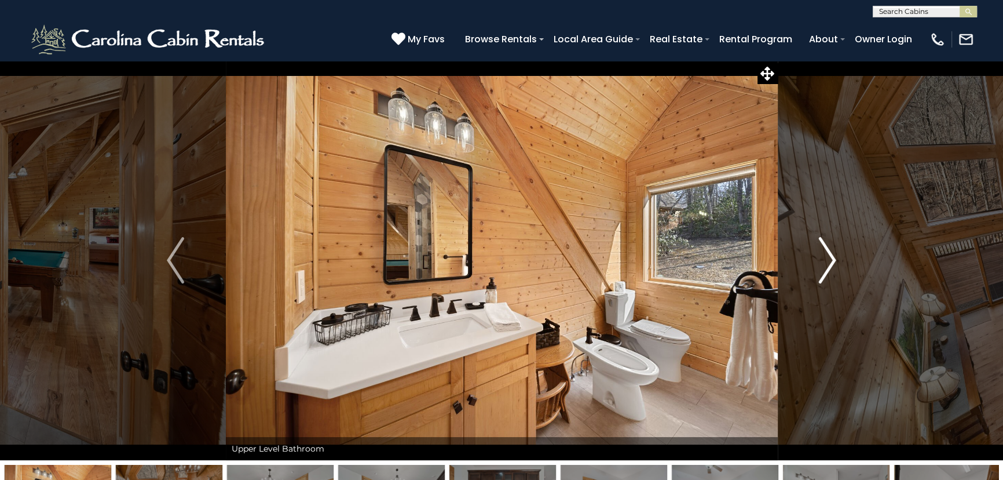
click at [829, 250] on img "Next" at bounding box center [827, 260] width 17 height 46
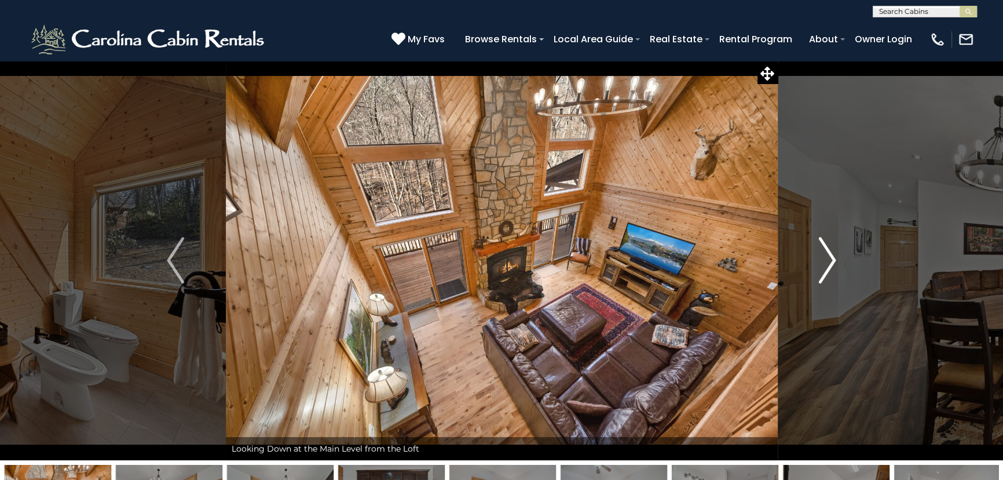
click at [829, 250] on img "Next" at bounding box center [827, 260] width 17 height 46
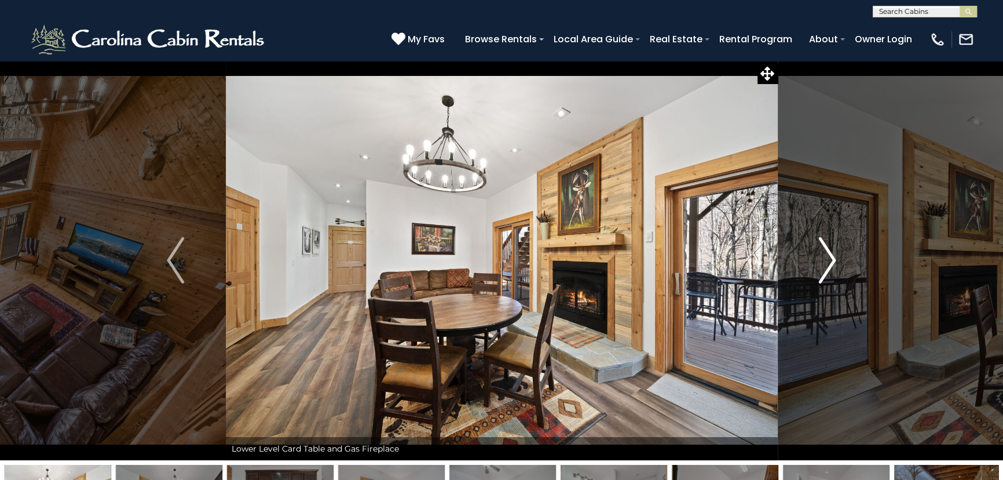
click at [829, 250] on img "Next" at bounding box center [827, 260] width 17 height 46
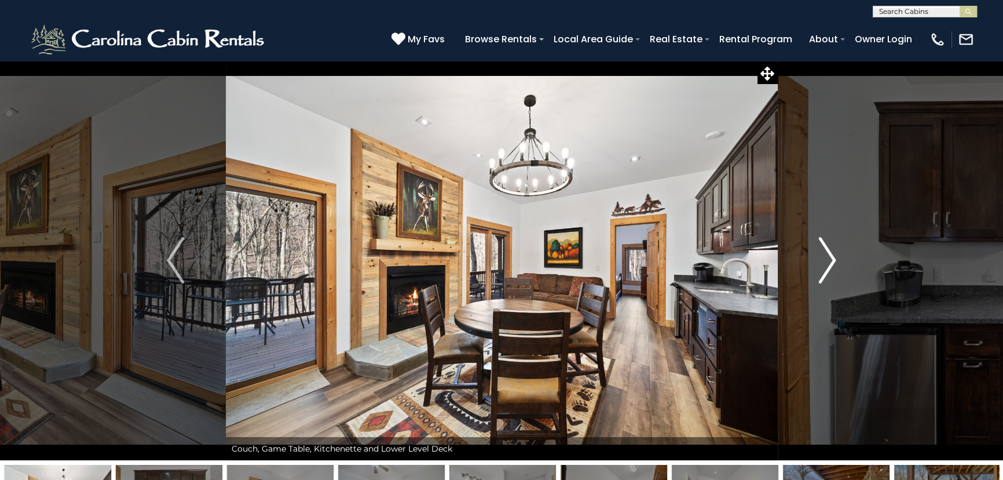
click at [829, 250] on img "Next" at bounding box center [827, 260] width 17 height 46
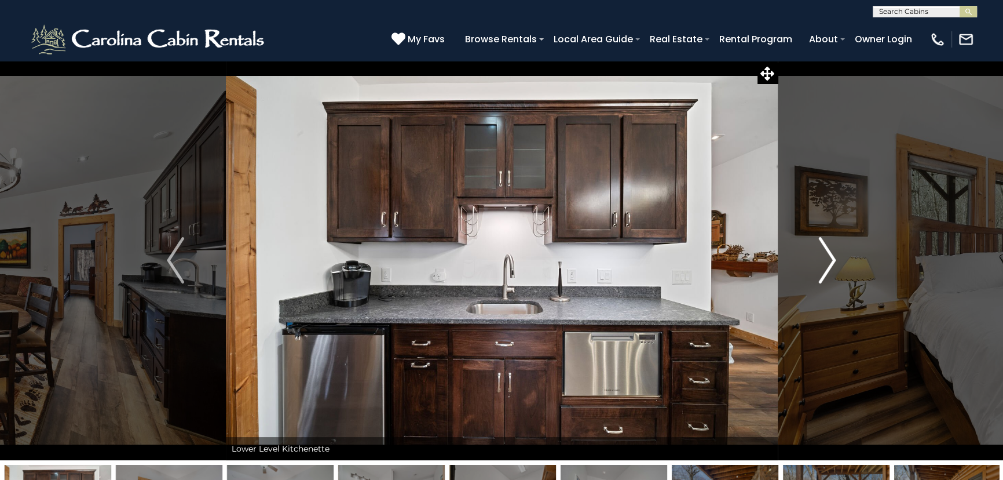
click at [829, 250] on img "Next" at bounding box center [827, 260] width 17 height 46
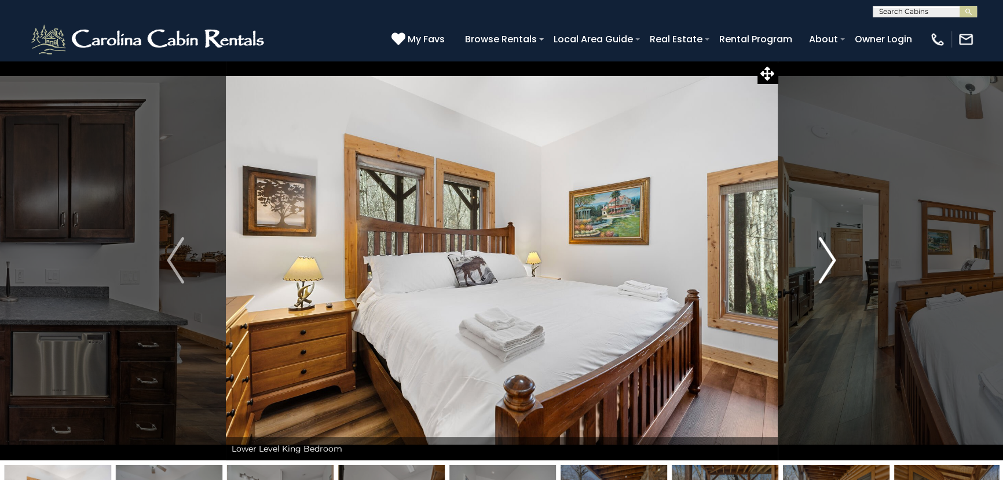
click at [829, 250] on img "Next" at bounding box center [827, 260] width 17 height 46
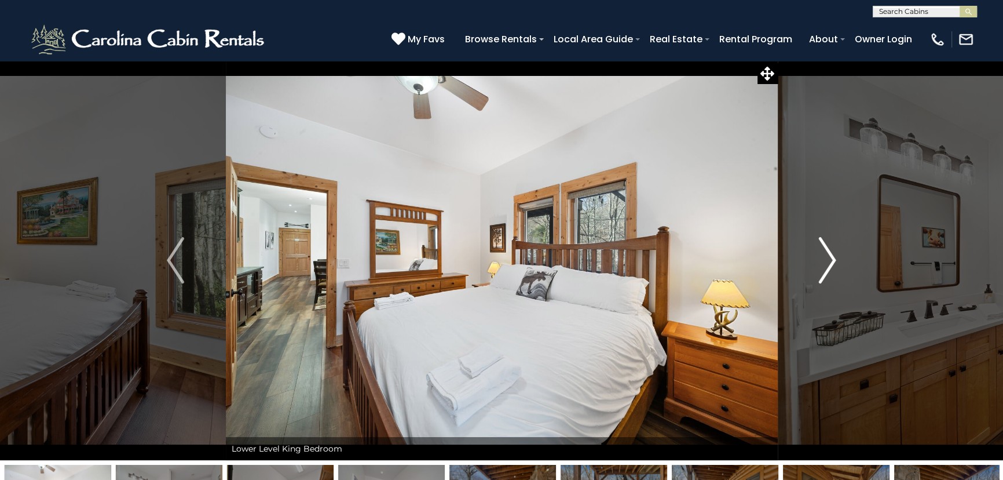
click at [829, 250] on img "Next" at bounding box center [827, 260] width 17 height 46
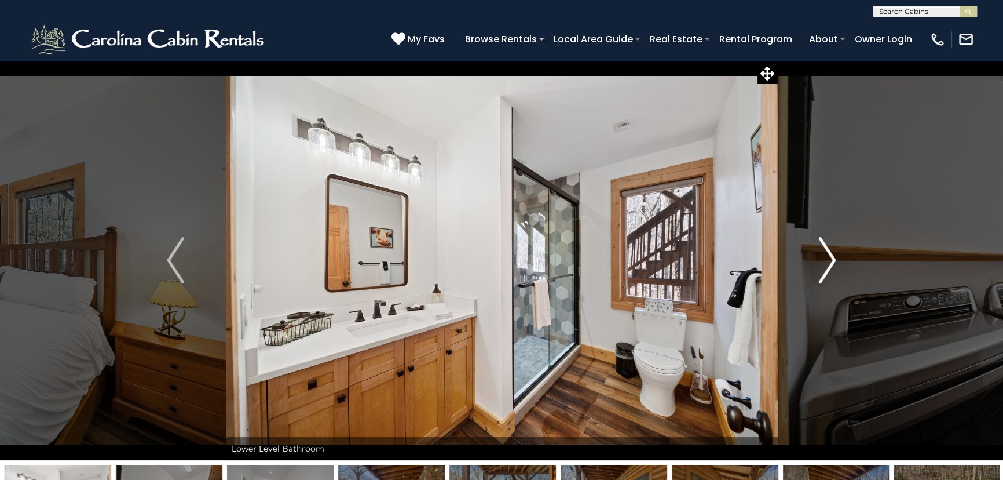
click at [829, 250] on img "Next" at bounding box center [827, 260] width 17 height 46
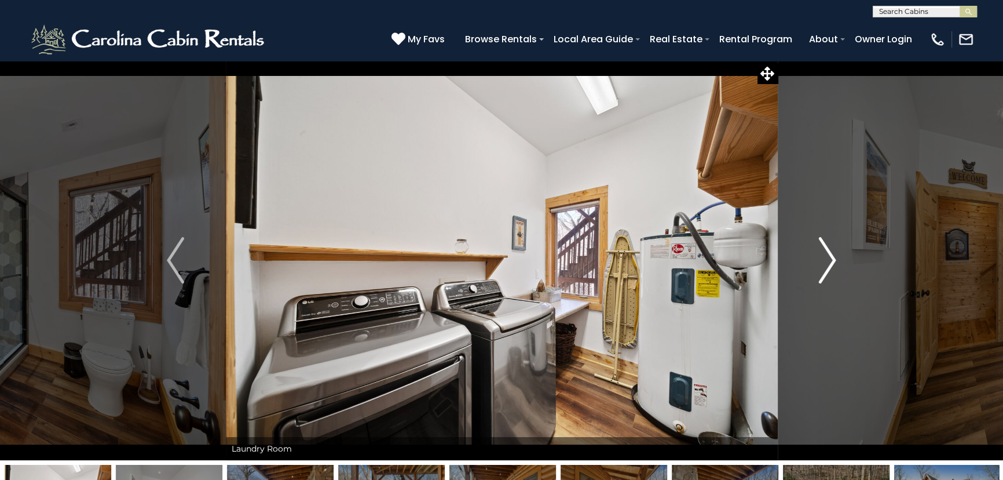
click at [829, 250] on img "Next" at bounding box center [827, 260] width 17 height 46
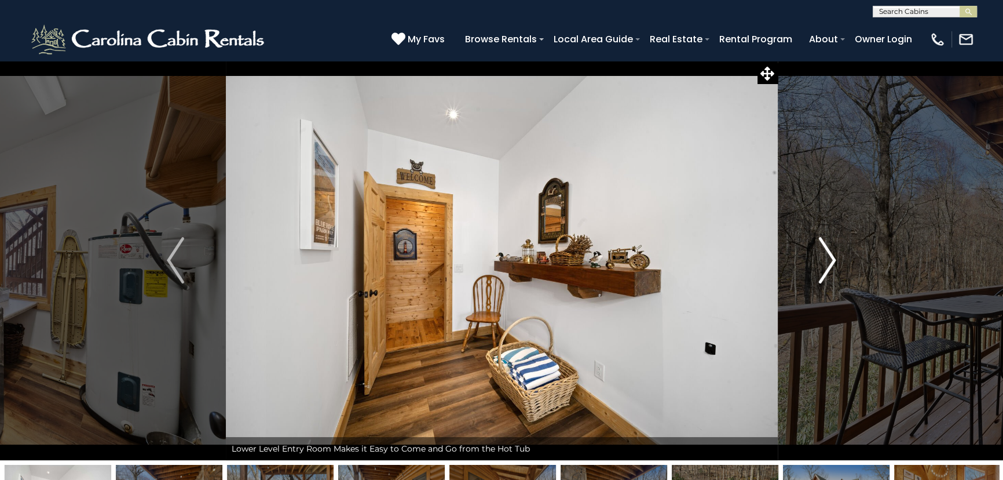
click at [829, 250] on img "Next" at bounding box center [827, 260] width 17 height 46
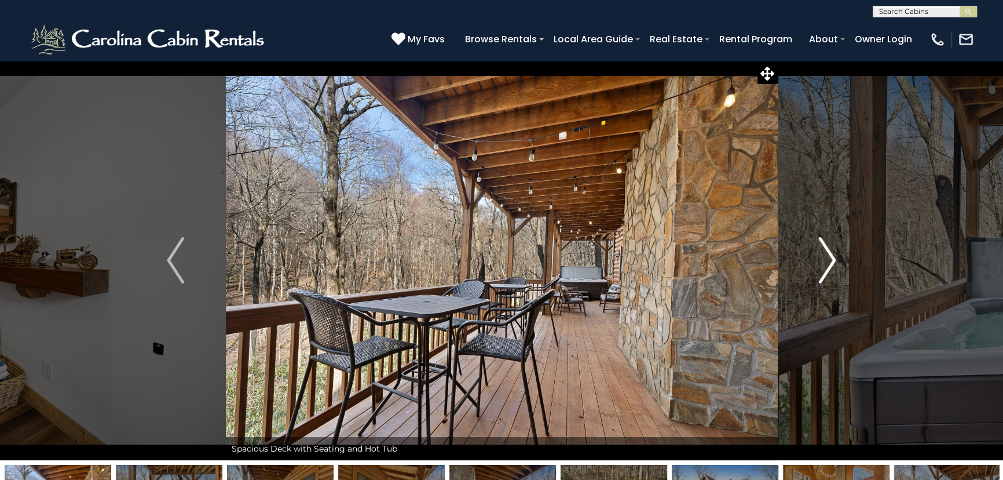
click at [829, 250] on img "Next" at bounding box center [827, 260] width 17 height 46
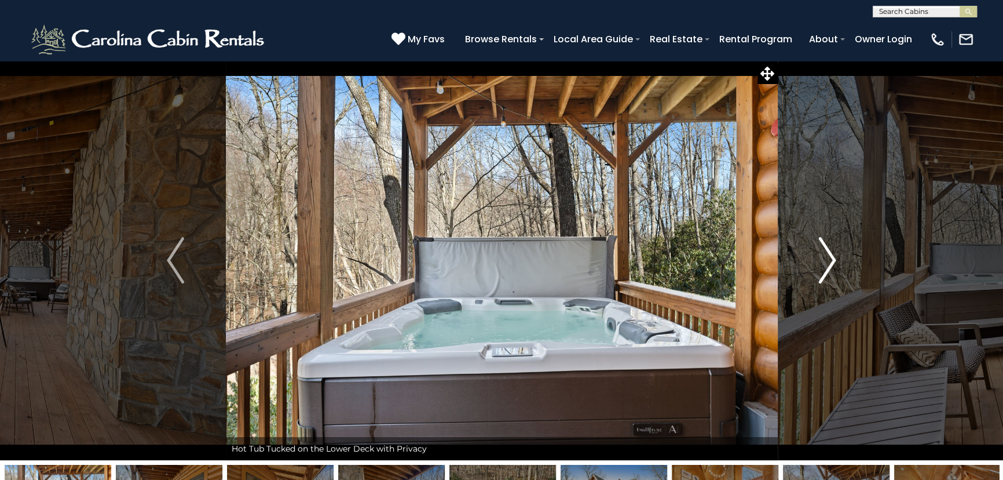
click at [829, 250] on img "Next" at bounding box center [827, 260] width 17 height 46
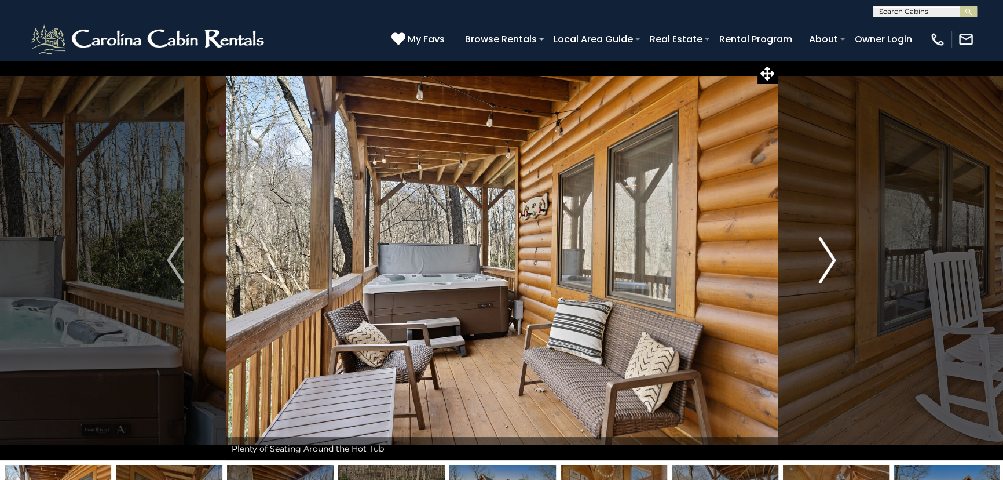
click at [829, 250] on img "Next" at bounding box center [827, 260] width 17 height 46
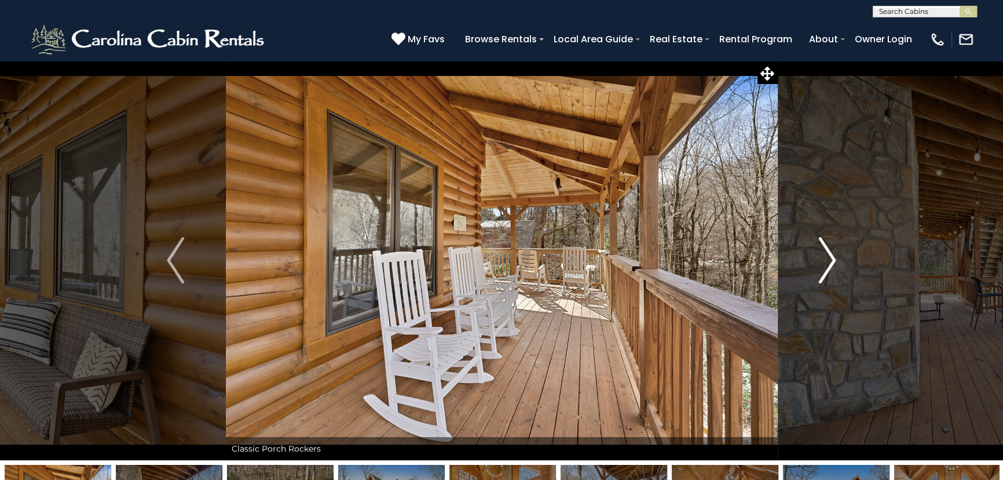
click at [829, 250] on img "Next" at bounding box center [827, 260] width 17 height 46
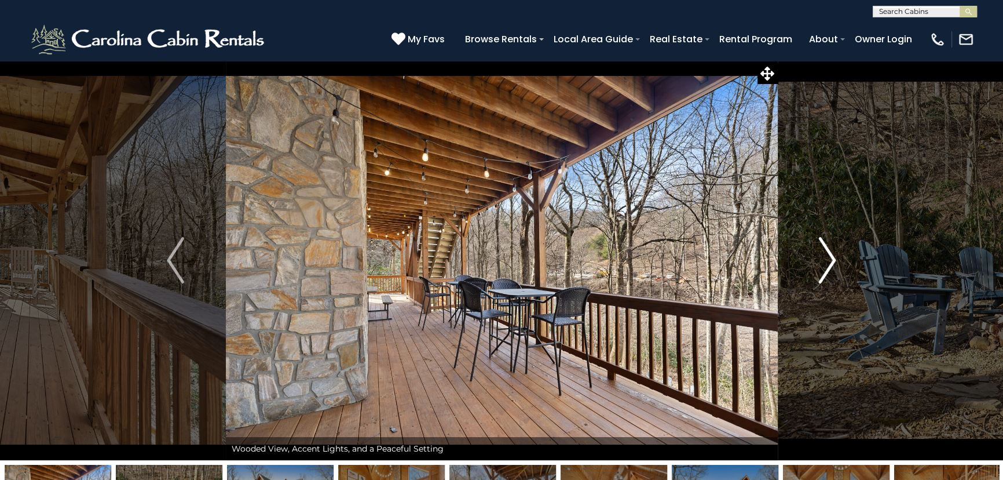
click at [829, 250] on img "Next" at bounding box center [827, 260] width 17 height 46
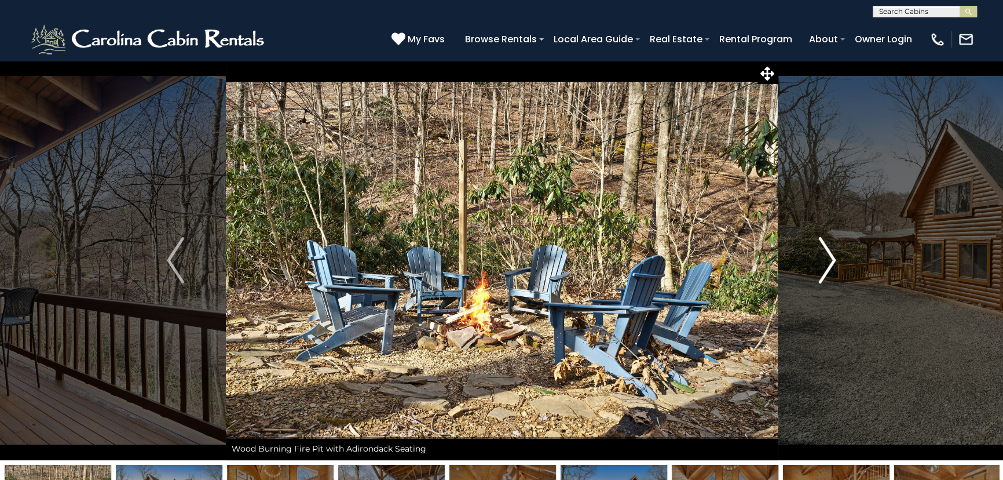
click at [829, 250] on img "Next" at bounding box center [827, 260] width 17 height 46
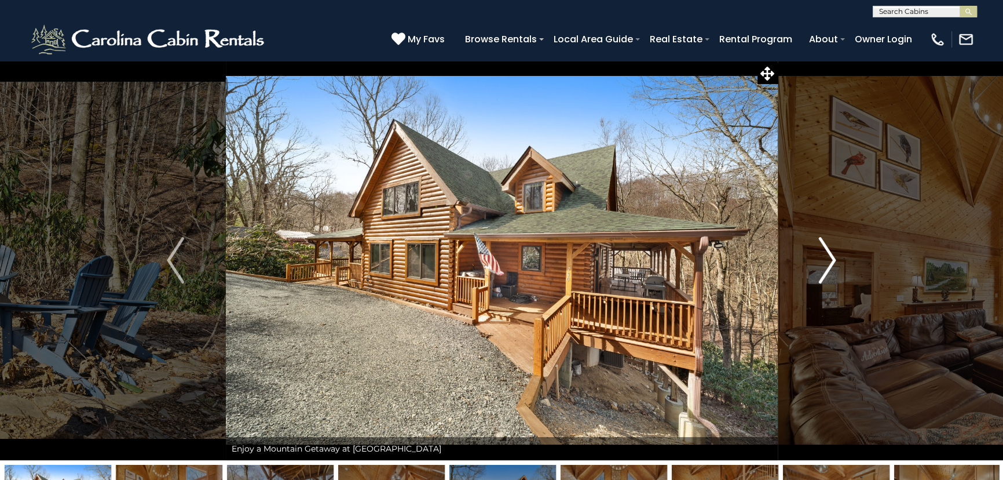
click at [829, 250] on img "Next" at bounding box center [827, 260] width 17 height 46
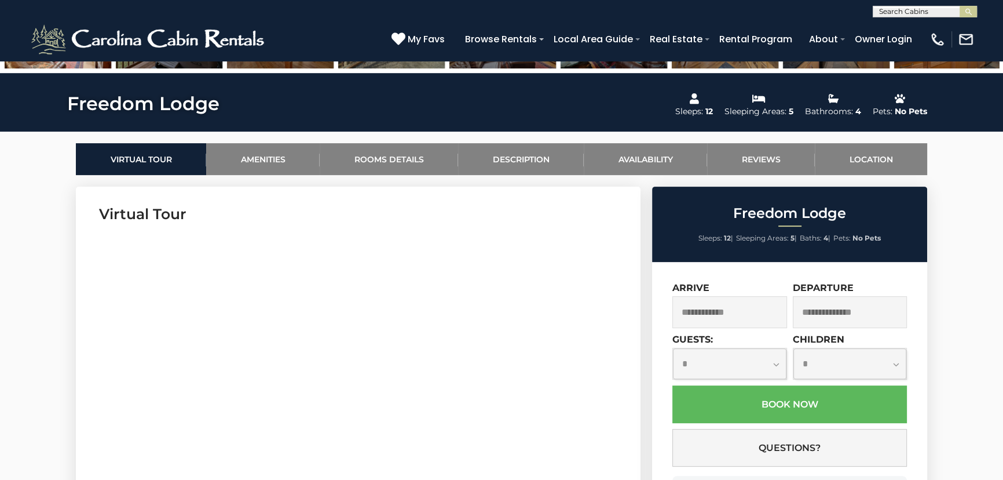
scroll to position [474, 0]
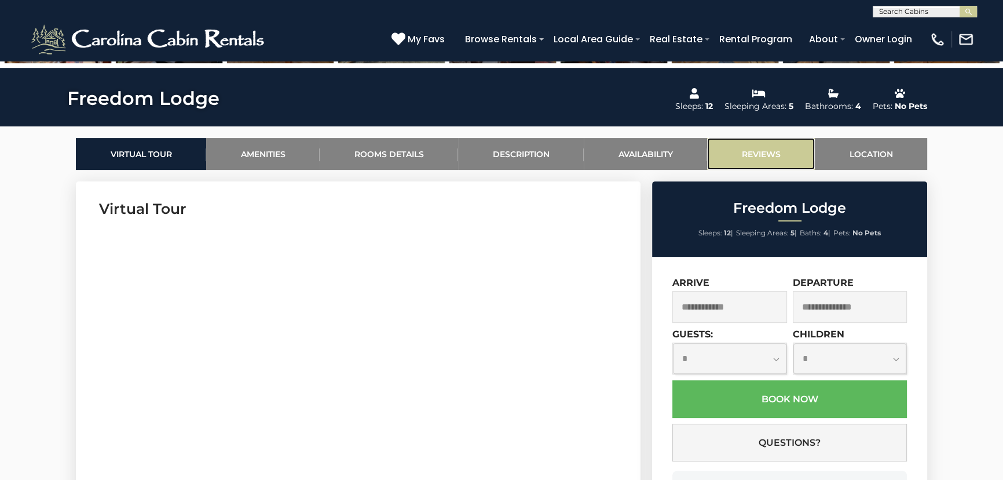
click at [759, 158] on link "Reviews" at bounding box center [761, 154] width 108 height 32
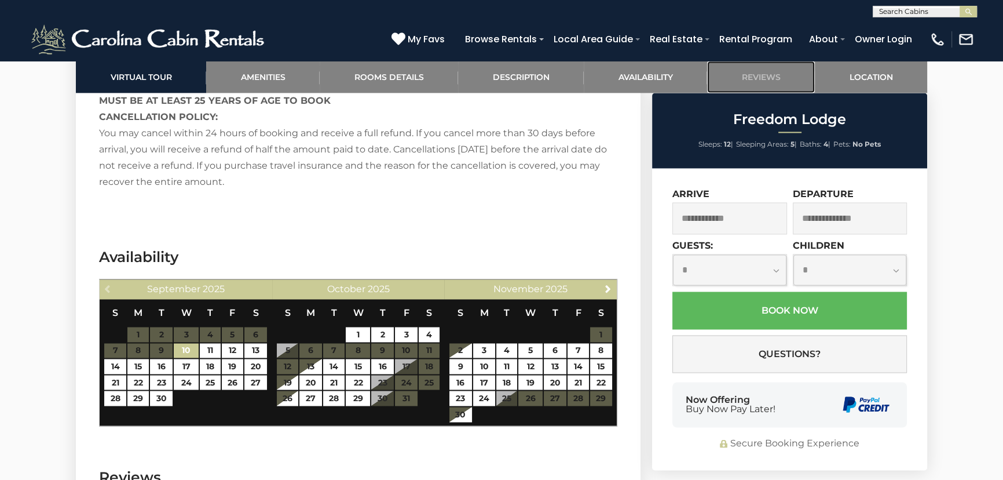
scroll to position [2230, 0]
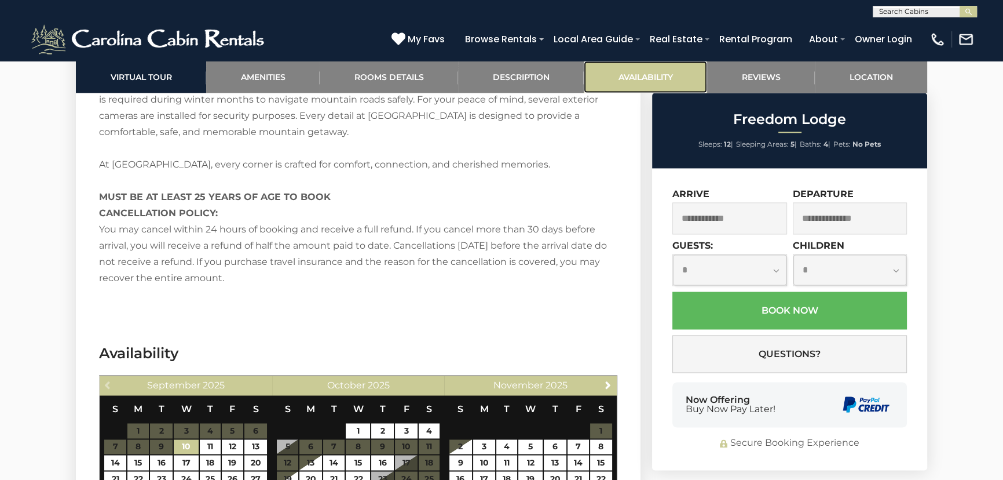
click at [658, 74] on link "Availability" at bounding box center [645, 77] width 123 height 32
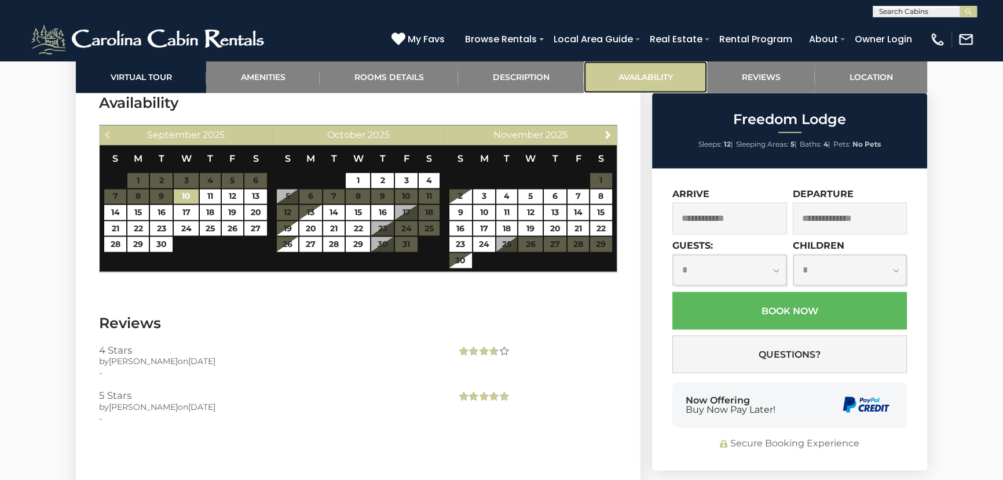
scroll to position [2485, 0]
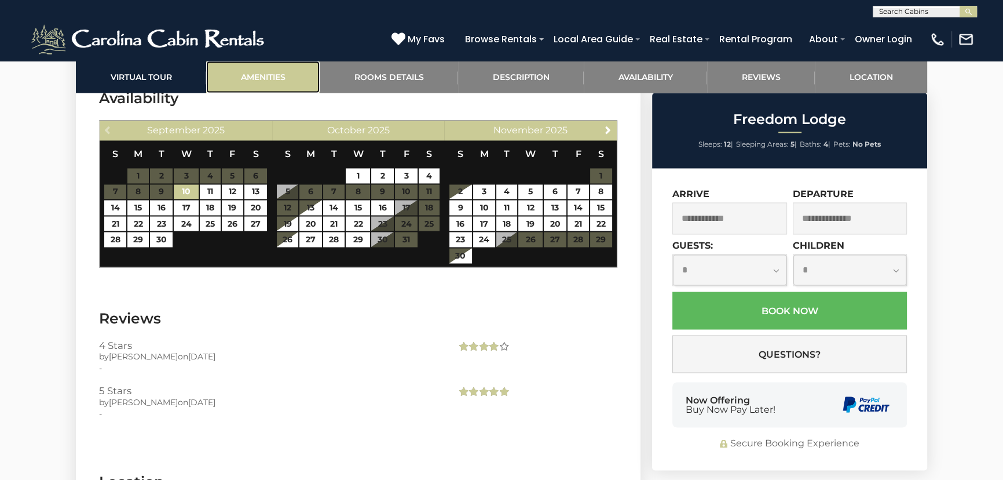
click at [264, 72] on link "Amenities" at bounding box center [263, 77] width 114 height 32
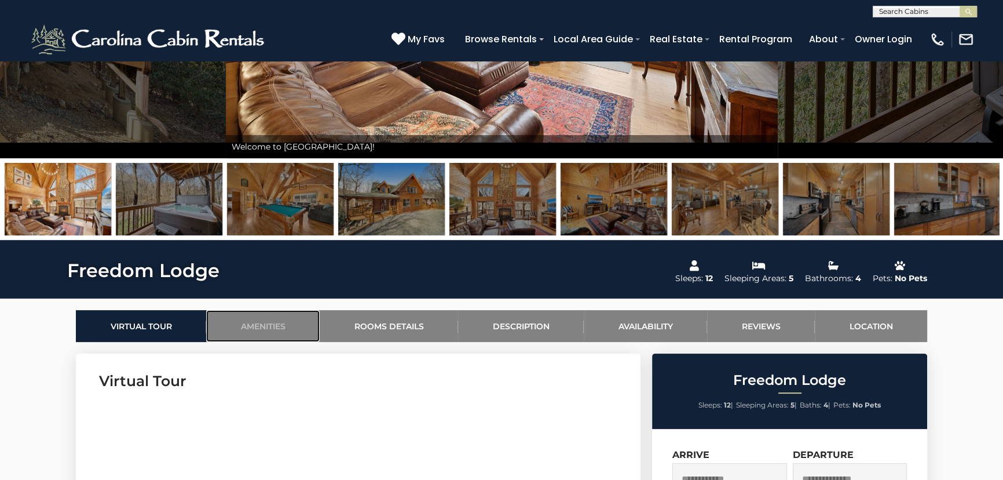
scroll to position [0, 0]
